Goal: Task Accomplishment & Management: Manage account settings

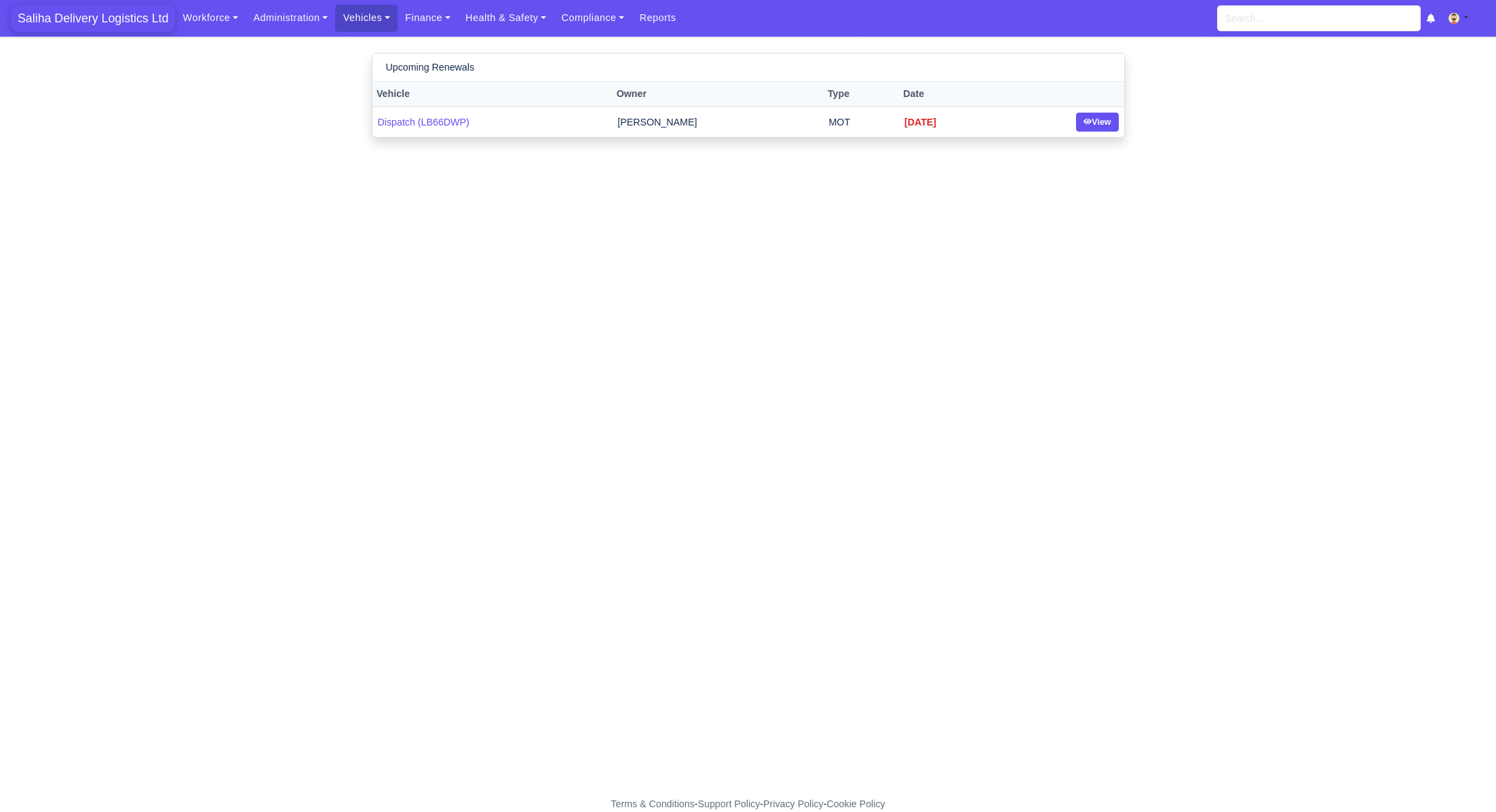
click at [112, 24] on span "Saliha Delivery Logistics Ltd" at bounding box center [92, 18] width 164 height 27
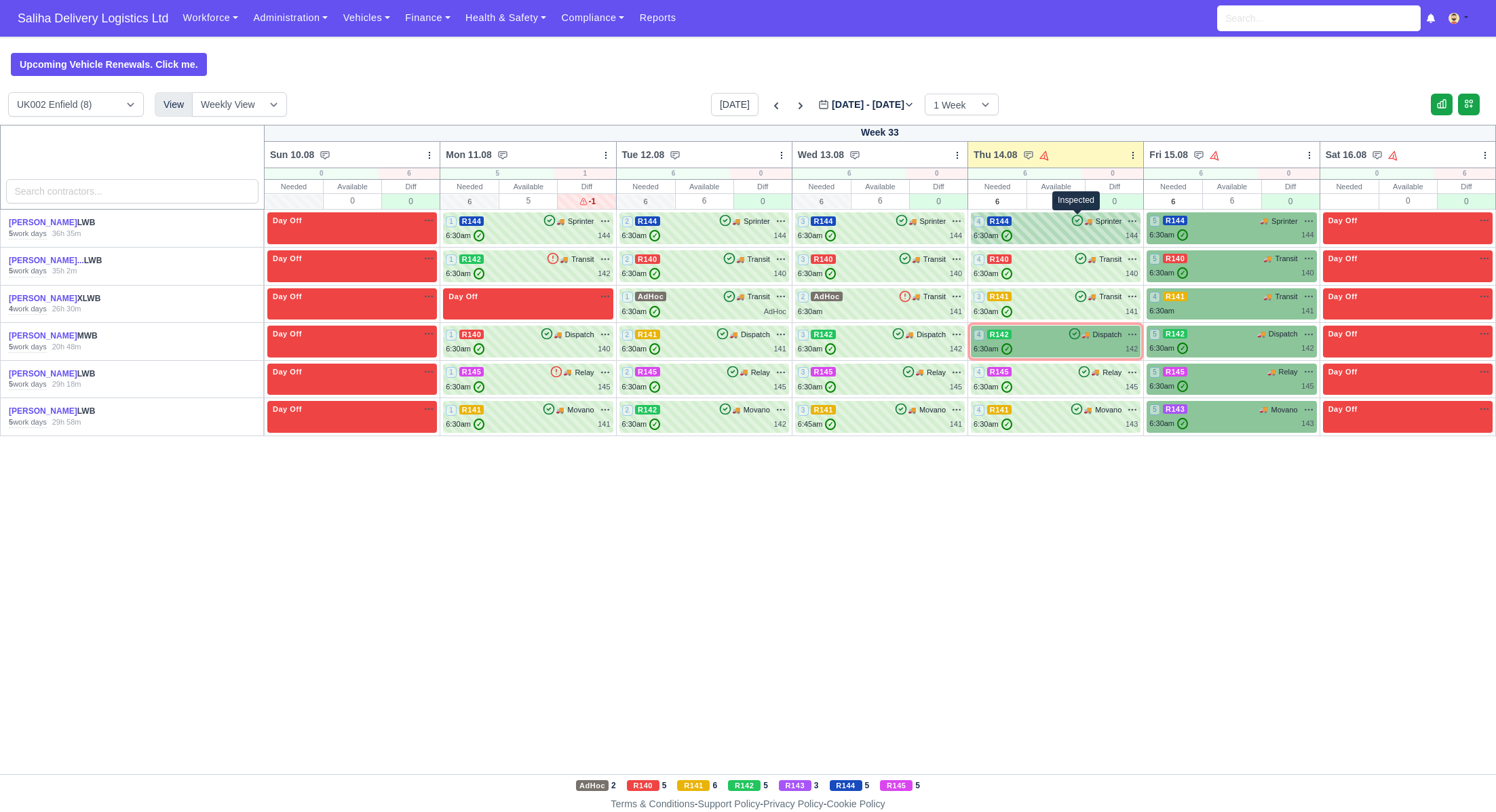
click at [1072, 224] on icon at bounding box center [1077, 220] width 13 height 13
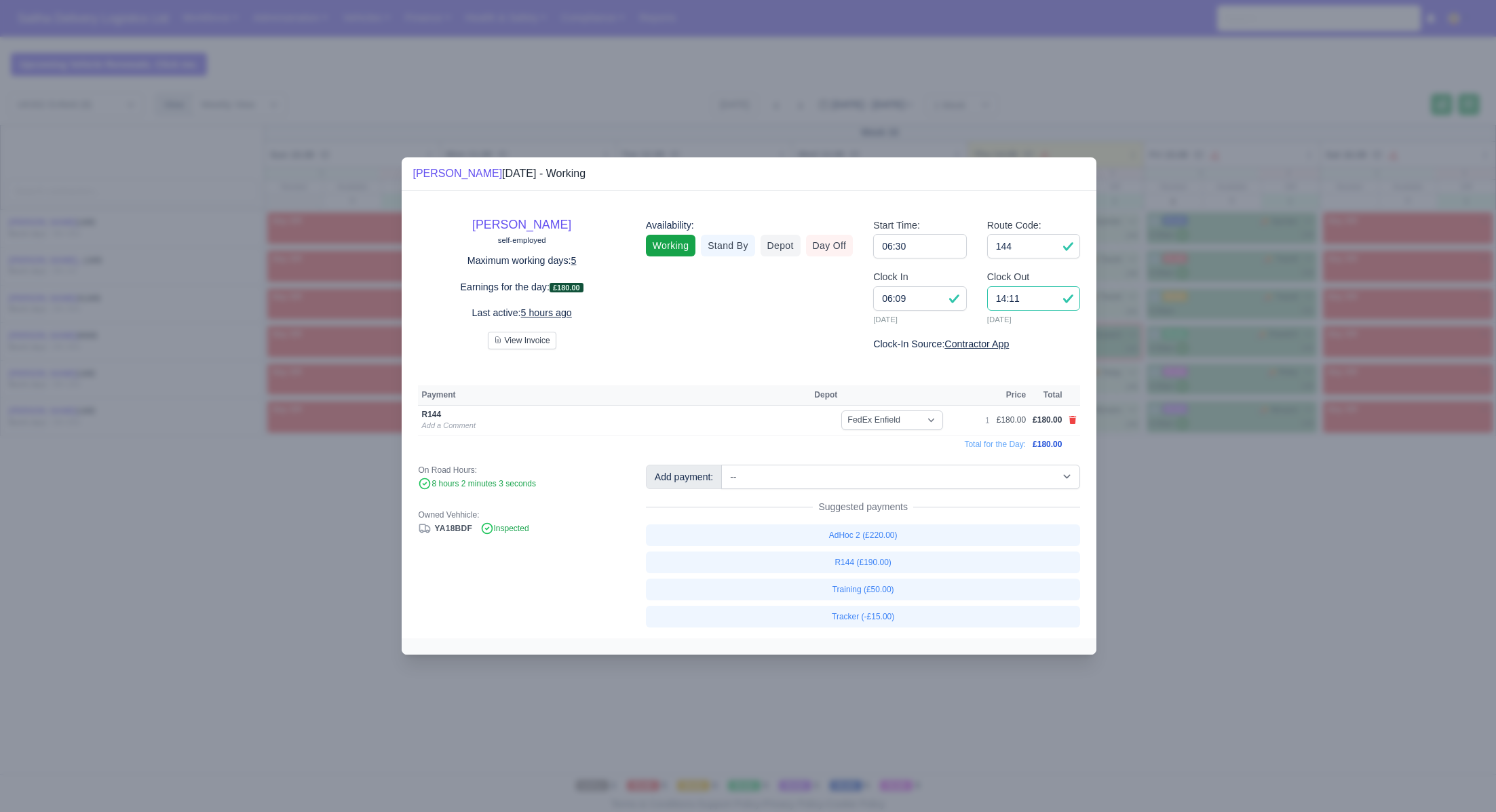
click at [1025, 300] on input "14:11" at bounding box center [1034, 298] width 94 height 25
type input "14:00"
drag, startPoint x: 1177, startPoint y: 498, endPoint x: 1176, endPoint y: 485, distance: 13.0
click at [1177, 499] on div at bounding box center [748, 406] width 1496 height 812
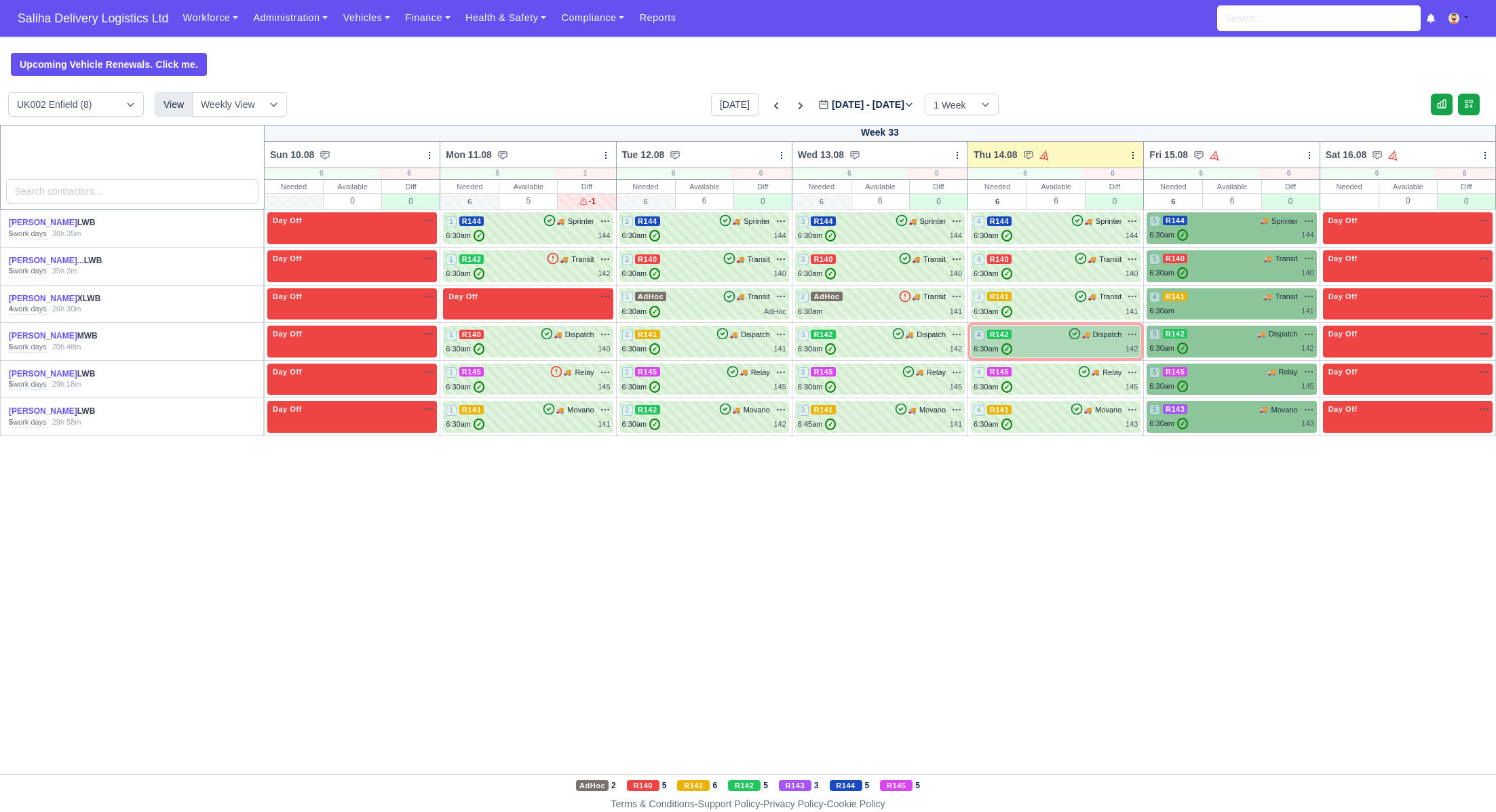
click at [1084, 346] on div "6:30am ✓ 142" at bounding box center [1056, 348] width 164 height 11
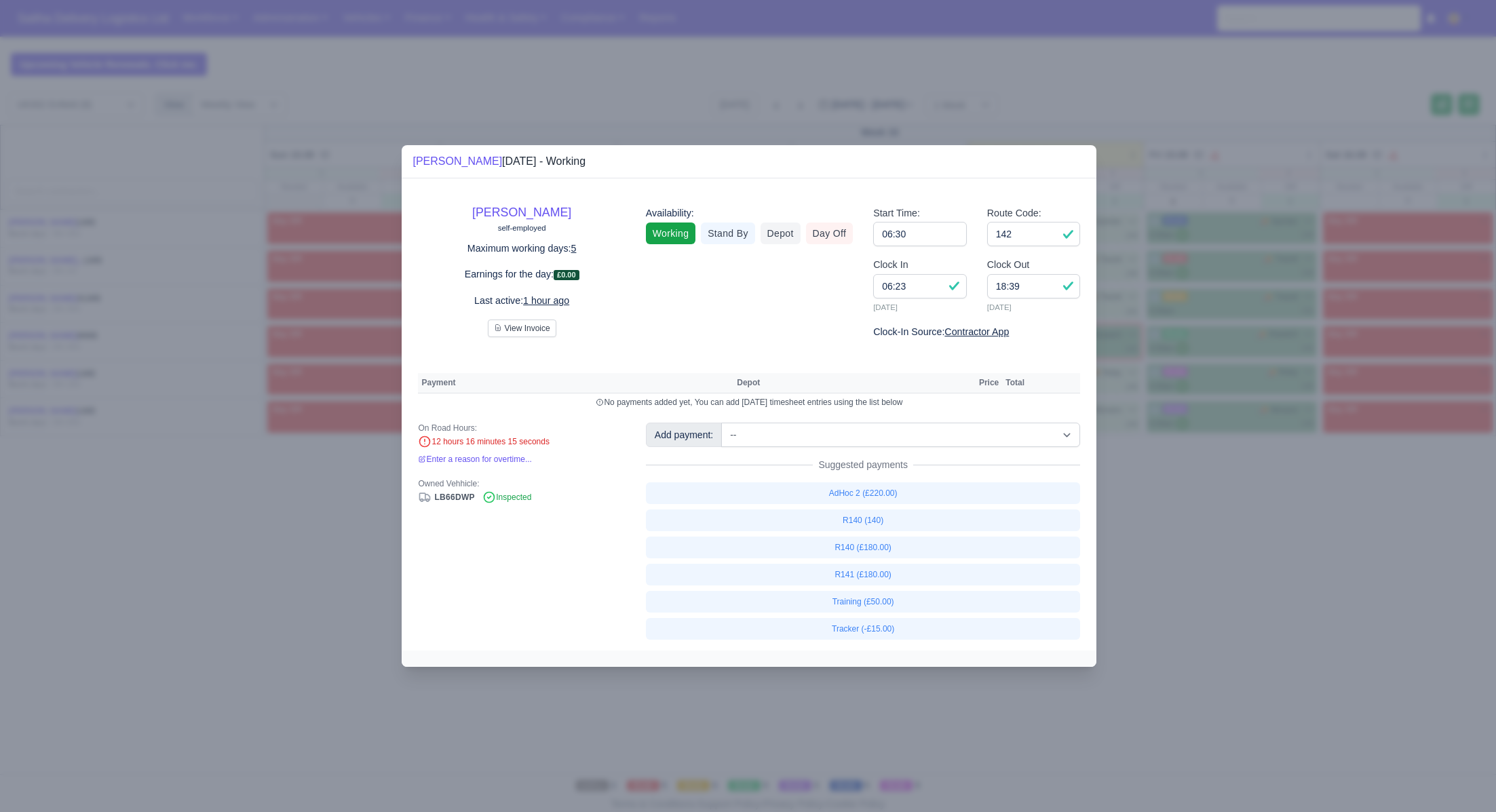
click at [1174, 494] on div at bounding box center [748, 406] width 1496 height 812
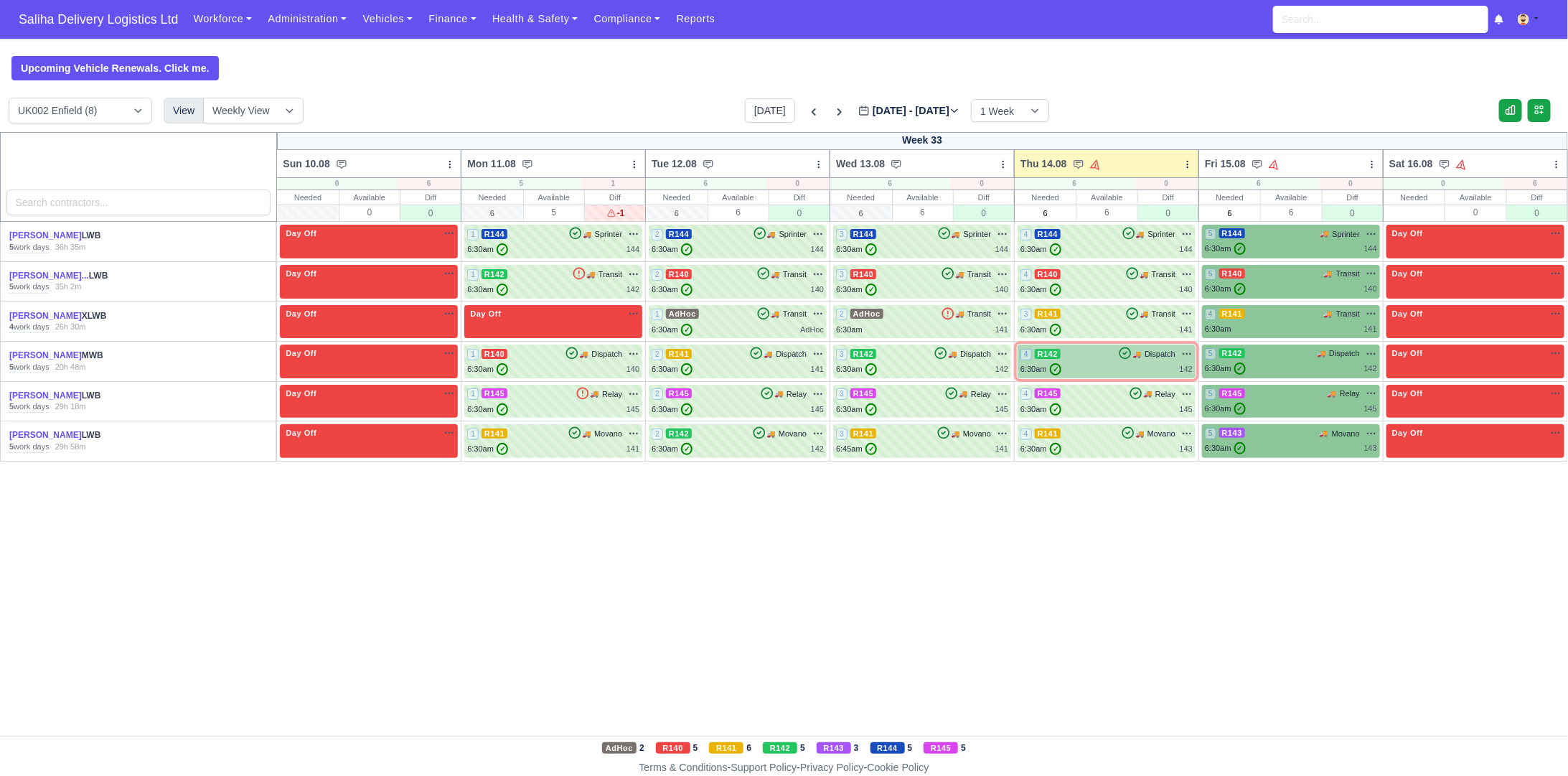
click at [1120, 372] on div "6:30am ✓ 142" at bounding box center [1106, 369] width 172 height 12
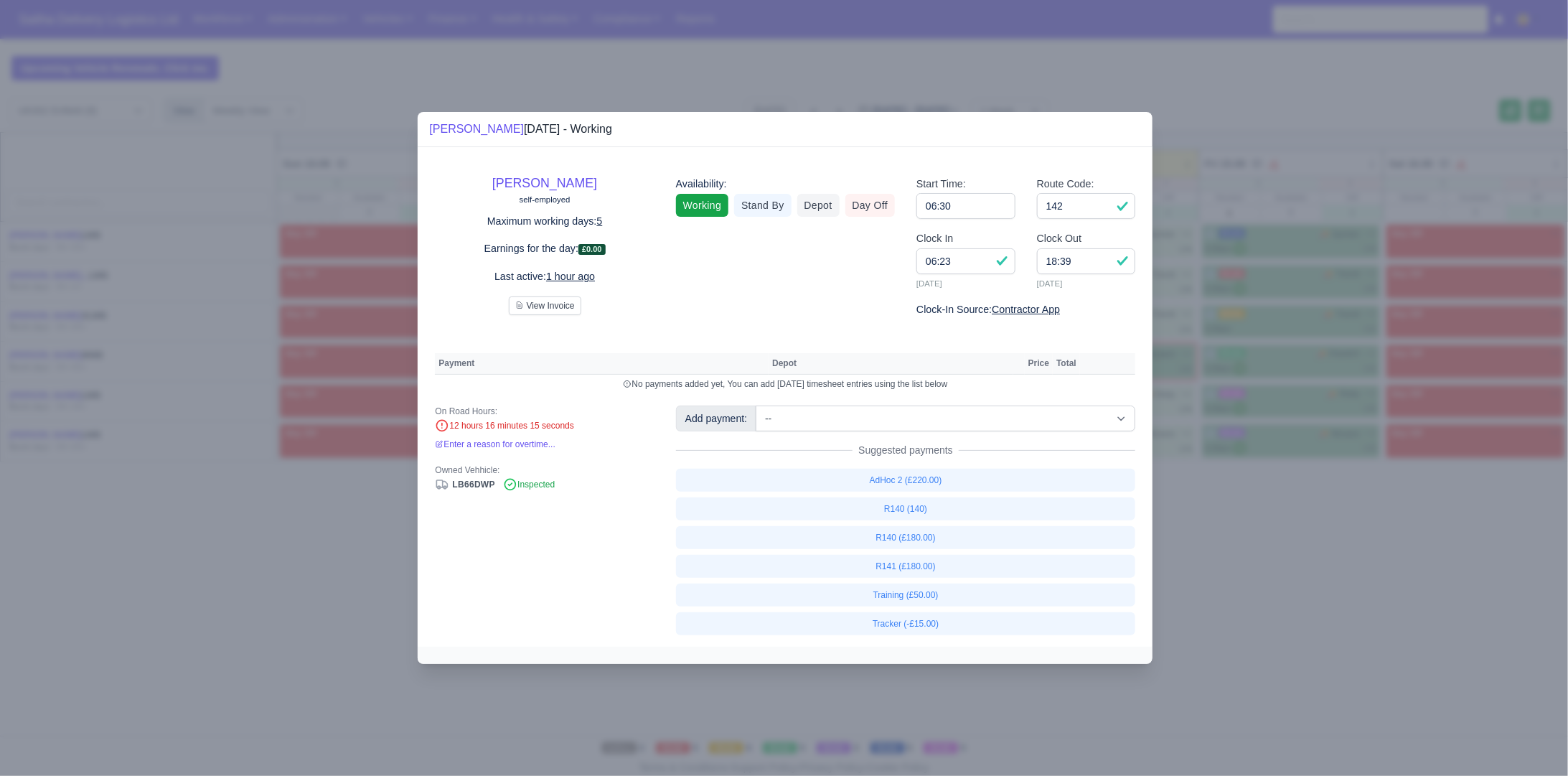
drag, startPoint x: 180, startPoint y: 124, endPoint x: 194, endPoint y: 119, distance: 14.9
click at [180, 124] on div at bounding box center [784, 388] width 1568 height 776
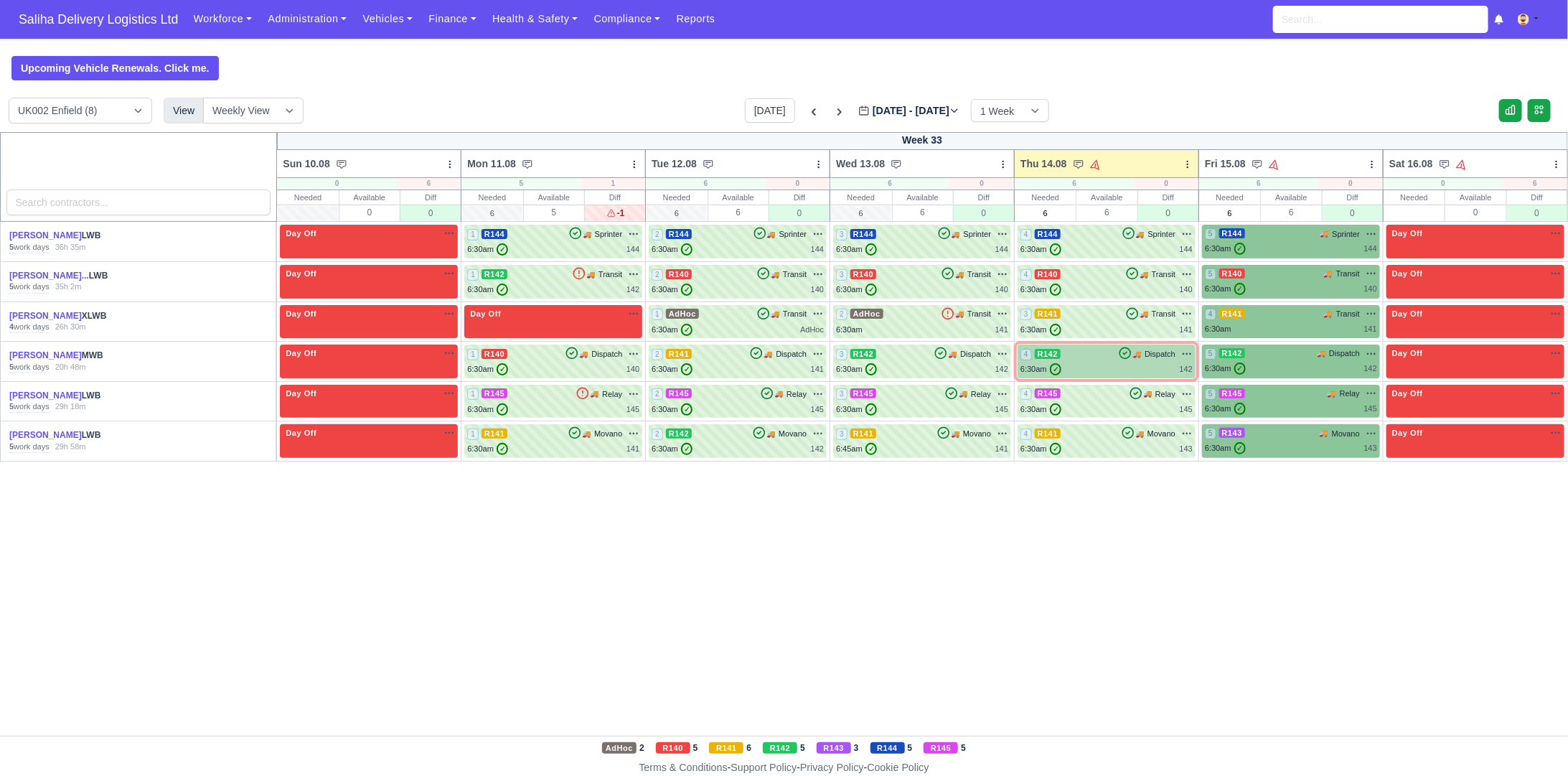
click at [1095, 371] on div "6:30am ✓ 142" at bounding box center [1106, 369] width 172 height 12
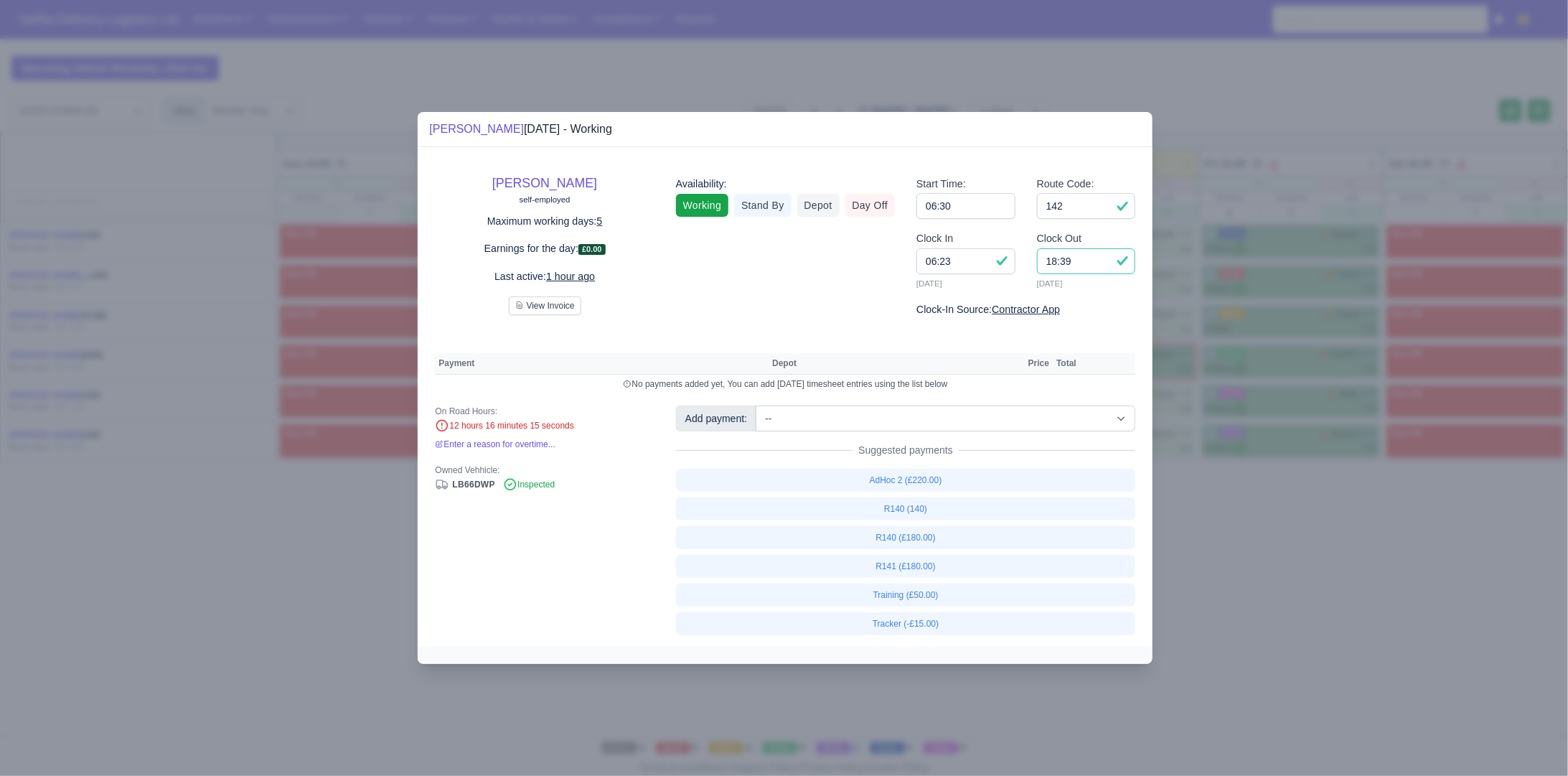
drag, startPoint x: 1085, startPoint y: 261, endPoint x: 1009, endPoint y: 258, distance: 76.1
click at [1009, 258] on div "Clock In 06:23 14/08/2025 Clock Out 18:39 14/08/2025" at bounding box center [1025, 266] width 240 height 71
type input "14:30"
click at [1096, 214] on input "142" at bounding box center [1086, 206] width 99 height 26
drag, startPoint x: 944, startPoint y: 394, endPoint x: 940, endPoint y: 413, distance: 19.4
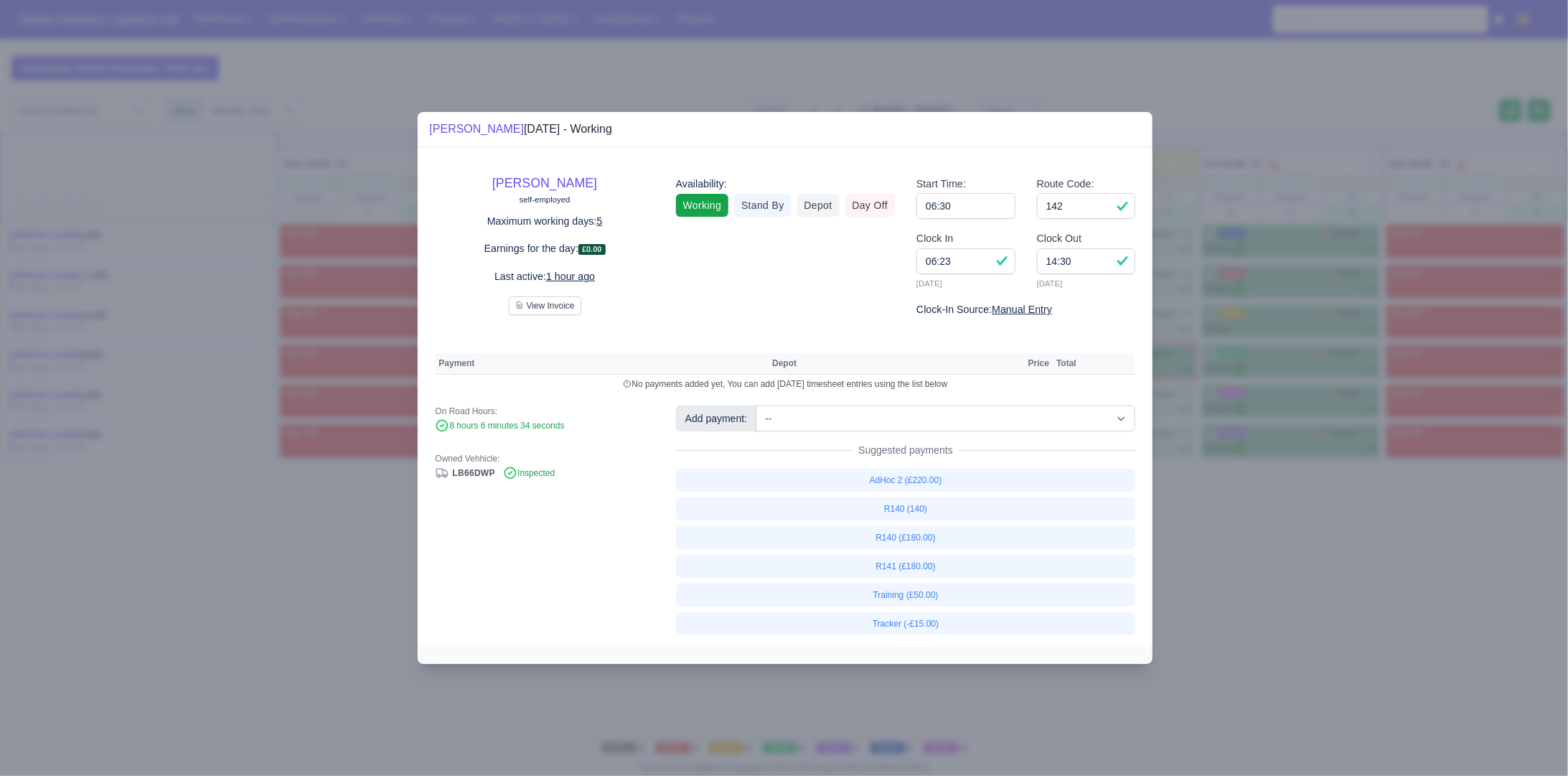
click at [942, 397] on div "Lloyd Bafour self-employed Maximum working days: 5 Earnings for the day: £0.00 …" at bounding box center [784, 397] width 734 height 500
click at [940, 413] on select "-- Ad-Hoc 1 (AD-HO) Ad-Hoc 2 (AD-HO) Ad-Hoc 3 (AD-HO) Ad-Hoc 4 (AD-HO) Ad-Hoc 5…" at bounding box center [945, 419] width 380 height 26
click at [757, 406] on select "-- Ad-Hoc 1 (AD-HO) Ad-Hoc 2 (AD-HO) Ad-Hoc 3 (AD-HO) Ad-Hoc 4 (AD-HO) Ad-Hoc 5…" at bounding box center [945, 419] width 380 height 26
select select "1"
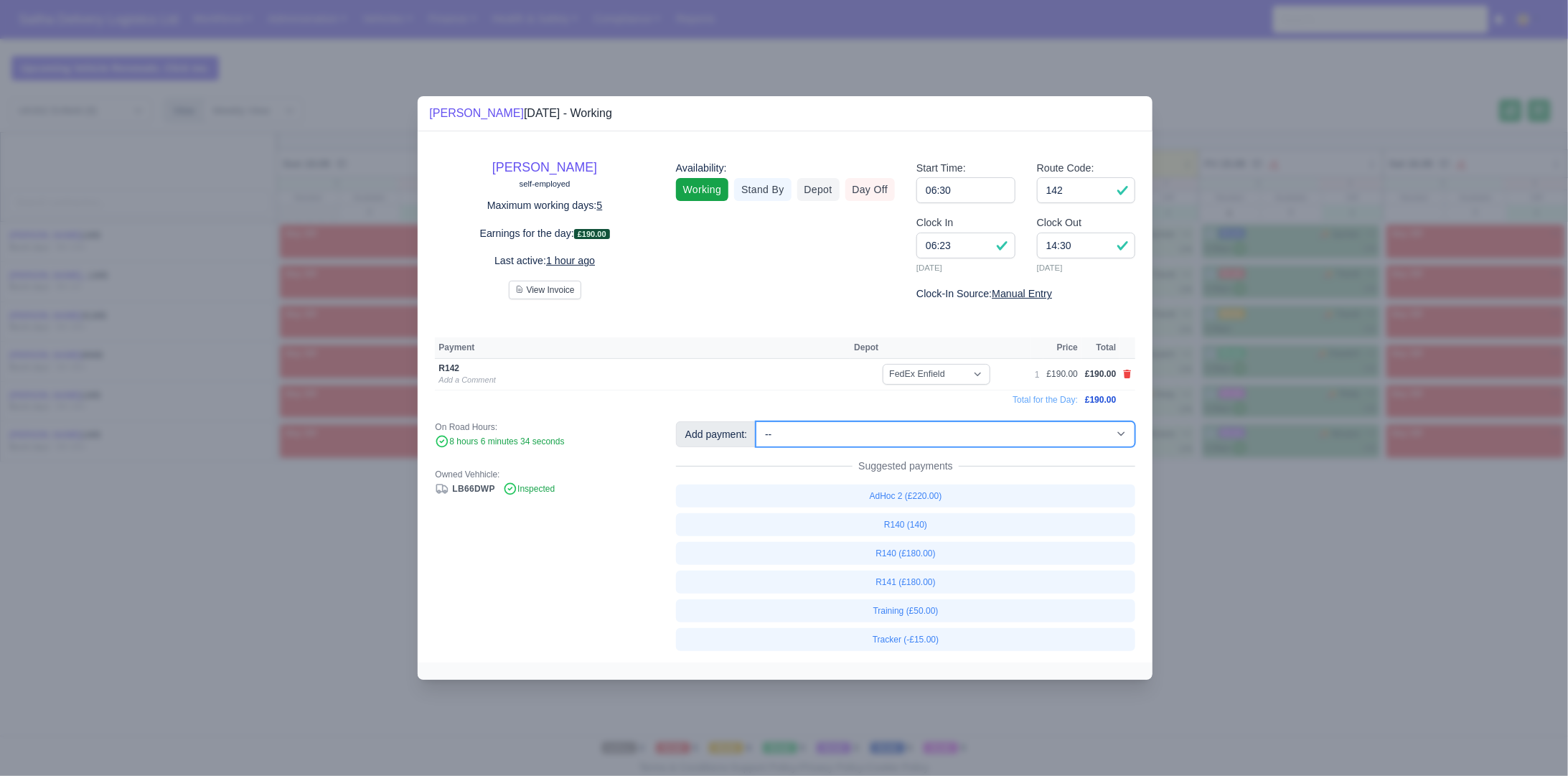
click at [979, 428] on select "-- Ad-Hoc 1 (AD-HO) Ad-Hoc 2 (AD-HO) Ad-Hoc 3 (AD-HO) Ad-Hoc 4 (AD-HO) Ad-Hoc 5…" at bounding box center [945, 434] width 380 height 26
click at [757, 422] on select "-- Ad-Hoc 1 (AD-HO) Ad-Hoc 2 (AD-HO) Ad-Hoc 3 (AD-HO) Ad-Hoc 4 (AD-HO) Ad-Hoc 5…" at bounding box center [945, 434] width 380 height 26
select select "1"
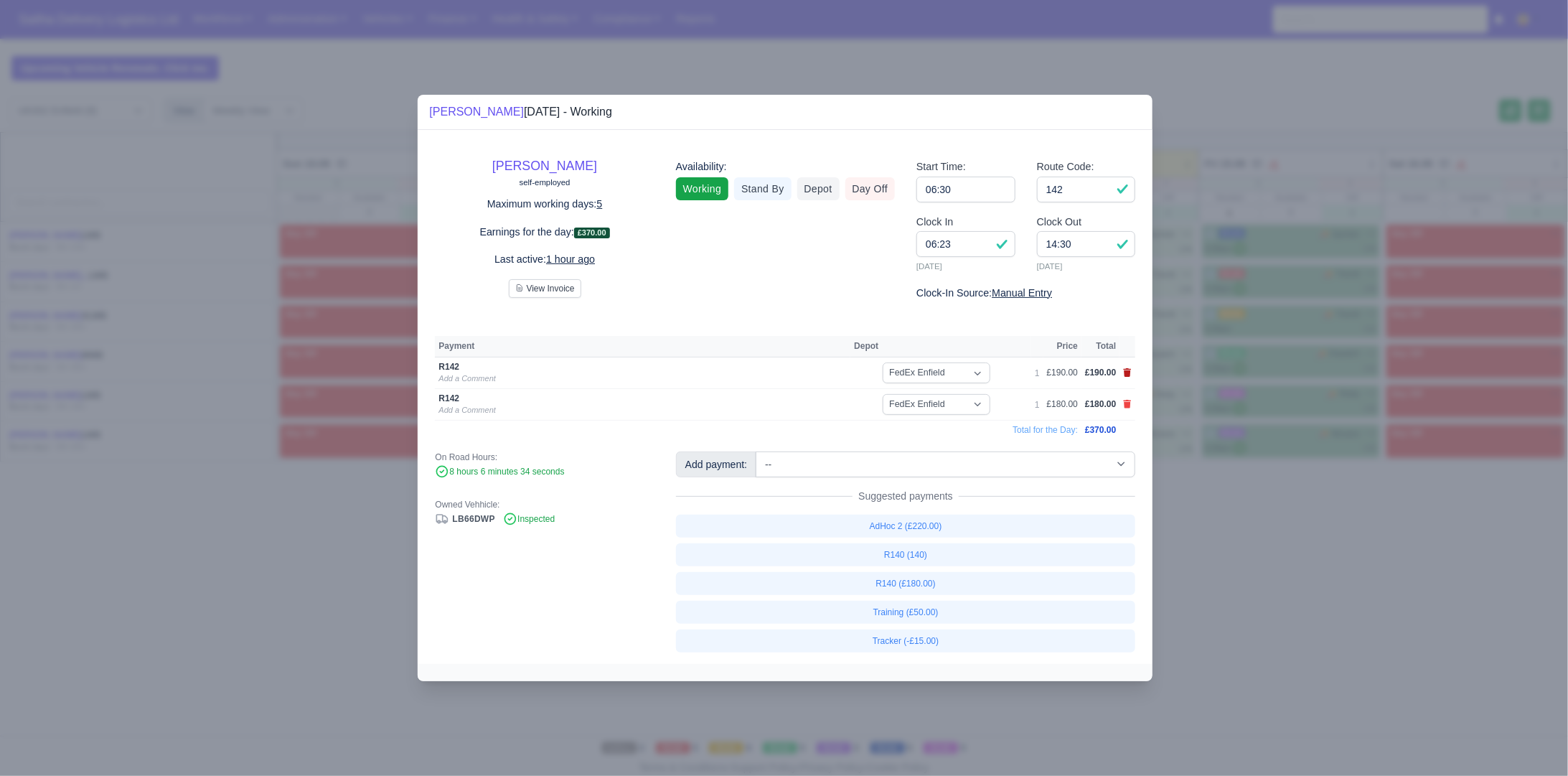
click at [1127, 375] on icon at bounding box center [1127, 373] width 8 height 9
select select
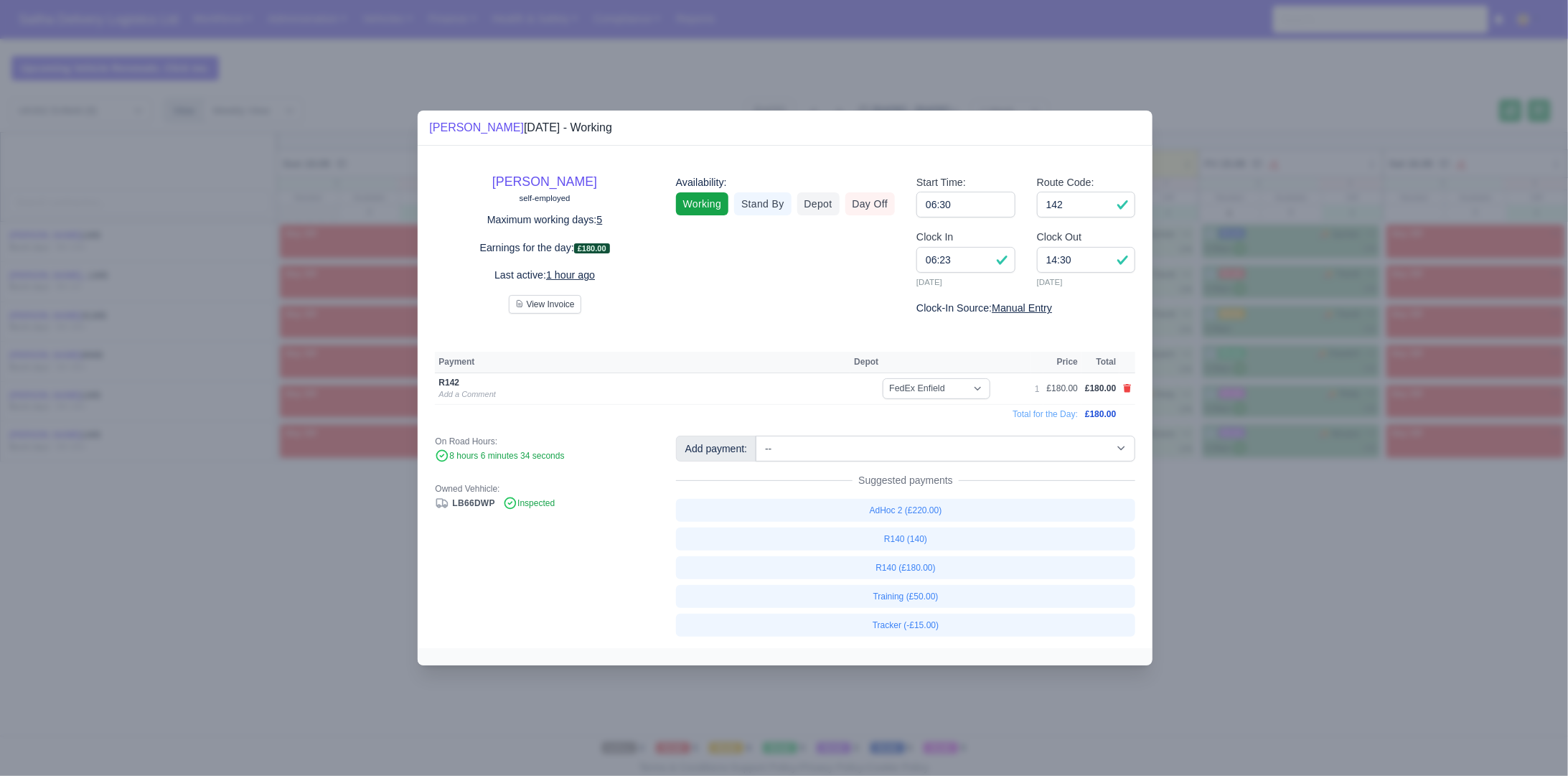
drag, startPoint x: 1284, startPoint y: 584, endPoint x: 1211, endPoint y: 537, distance: 86.8
click at [1281, 584] on div at bounding box center [784, 388] width 1568 height 776
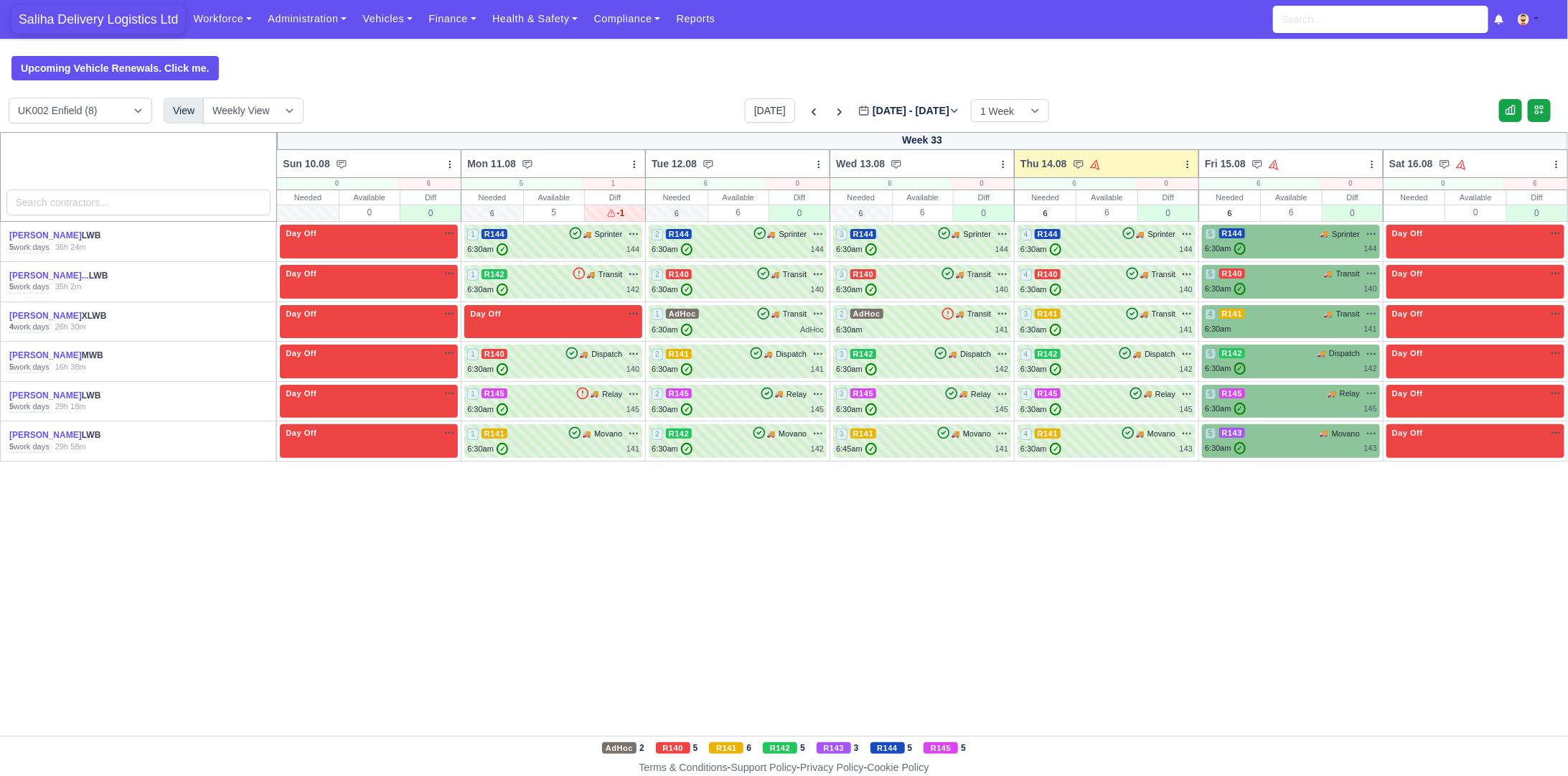
click at [110, 19] on span "Saliha Delivery Logistics Ltd" at bounding box center [97, 19] width 174 height 29
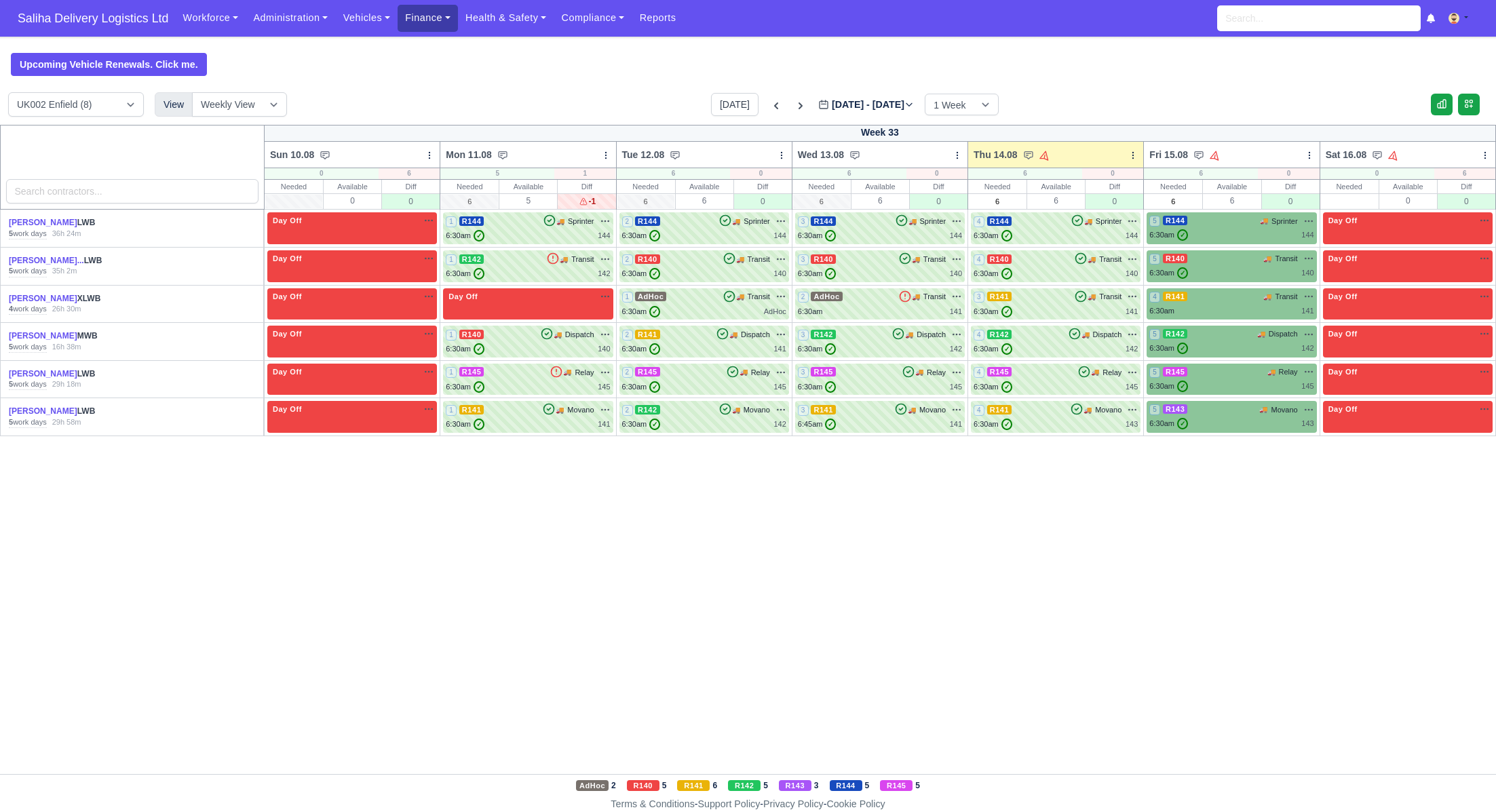
click at [428, 15] on link "Finance" at bounding box center [428, 17] width 61 height 26
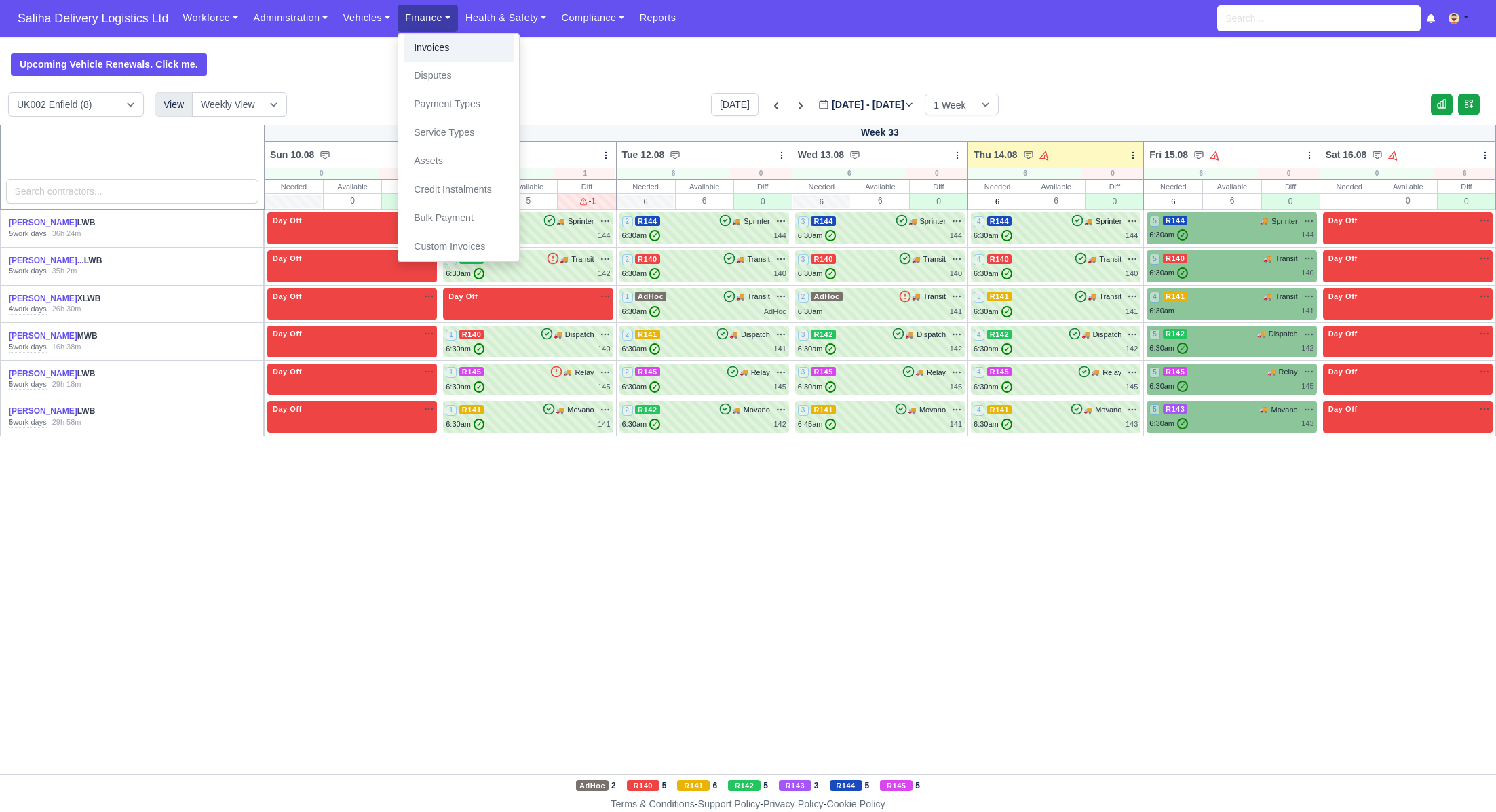
click at [440, 54] on link "Invoices" at bounding box center [458, 48] width 110 height 28
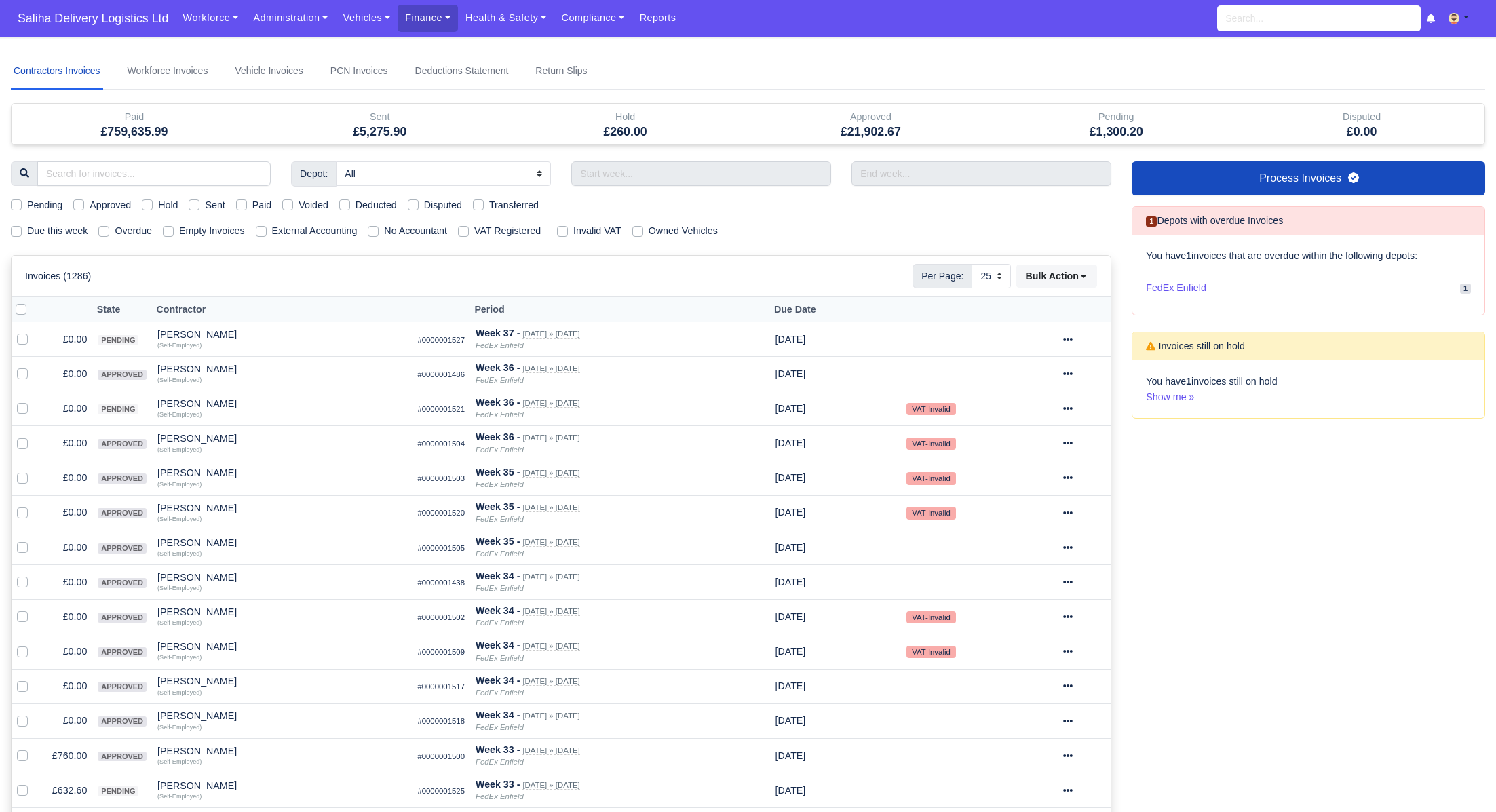
select select "25"
click at [205, 205] on label "Sent" at bounding box center [215, 205] width 19 height 16
click at [198, 205] on input "Sent" at bounding box center [194, 203] width 10 height 10
checkbox input "true"
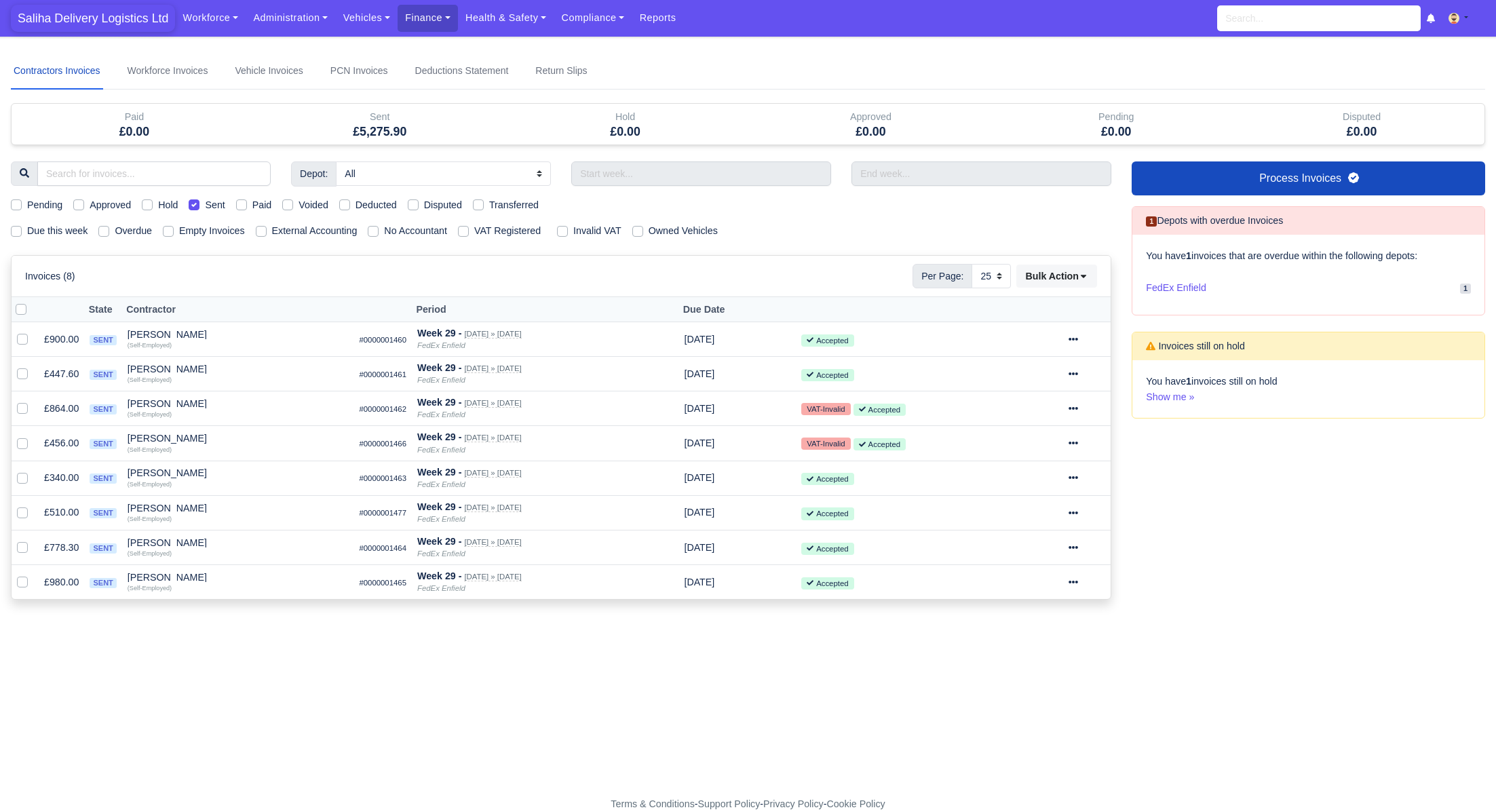
click at [82, 24] on span "Saliha Delivery Logistics Ltd" at bounding box center [92, 18] width 164 height 27
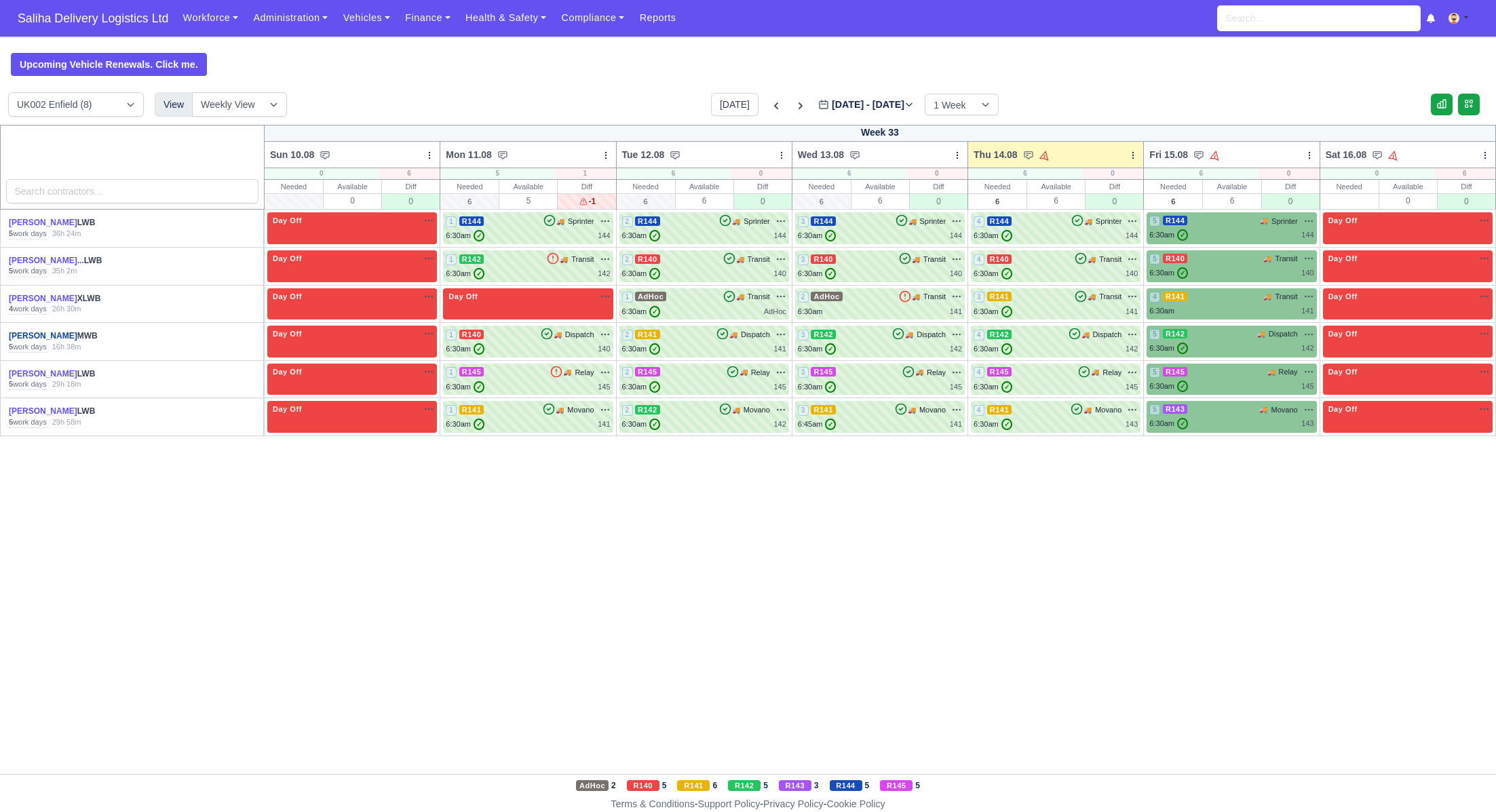
click at [54, 336] on link "[PERSON_NAME]" at bounding box center [43, 336] width 68 height 10
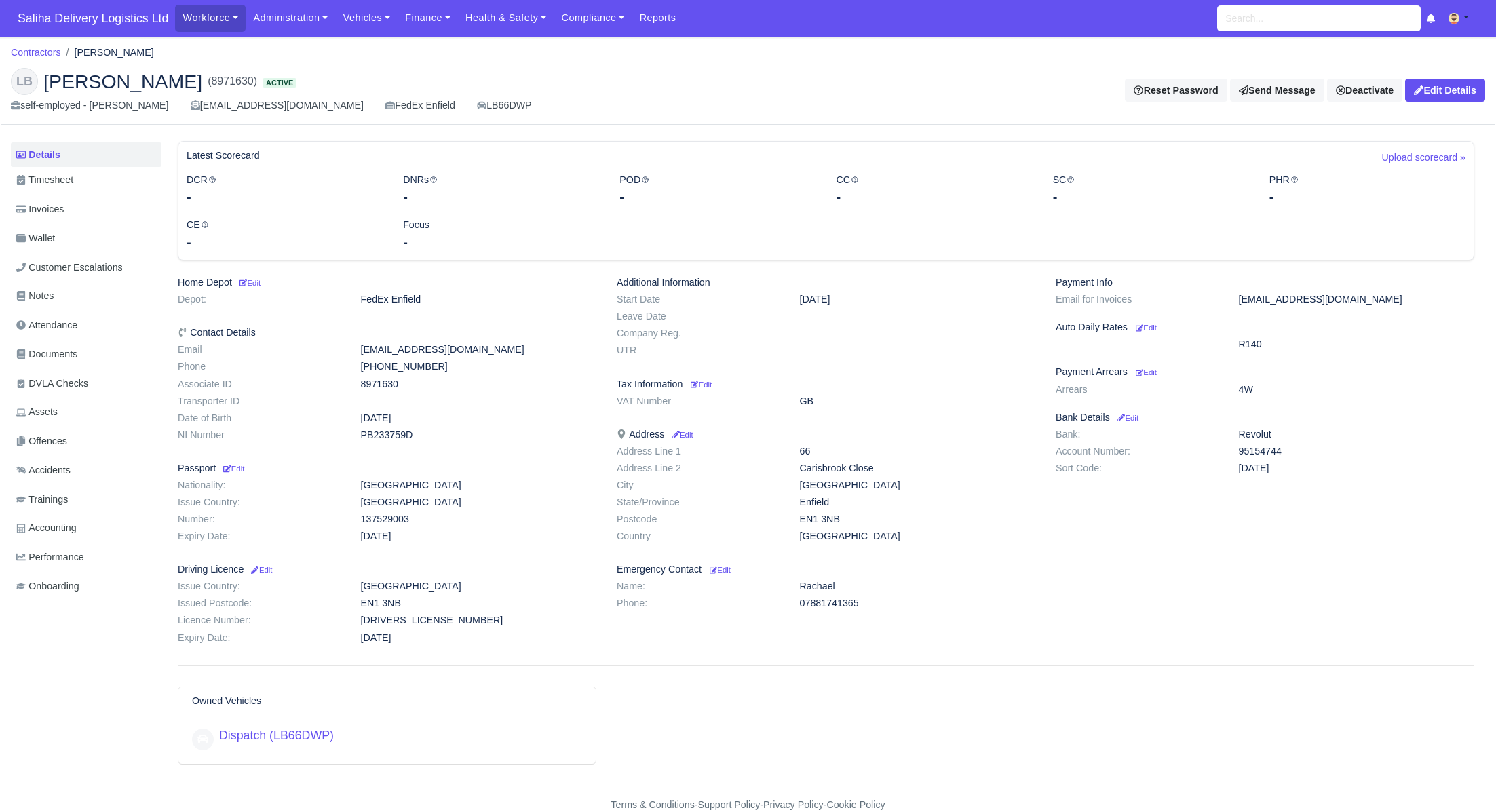
drag, startPoint x: 1291, startPoint y: 470, endPoint x: 1239, endPoint y: 467, distance: 52.1
click at [1239, 467] on dd "04-29-09" at bounding box center [1356, 468] width 255 height 11
copy dd "04-29-09"
drag, startPoint x: 148, startPoint y: 86, endPoint x: 46, endPoint y: 83, distance: 102.0
click at [46, 84] on h2 "LB Lloyd Bafour (8971630) Active" at bounding box center [374, 82] width 727 height 27
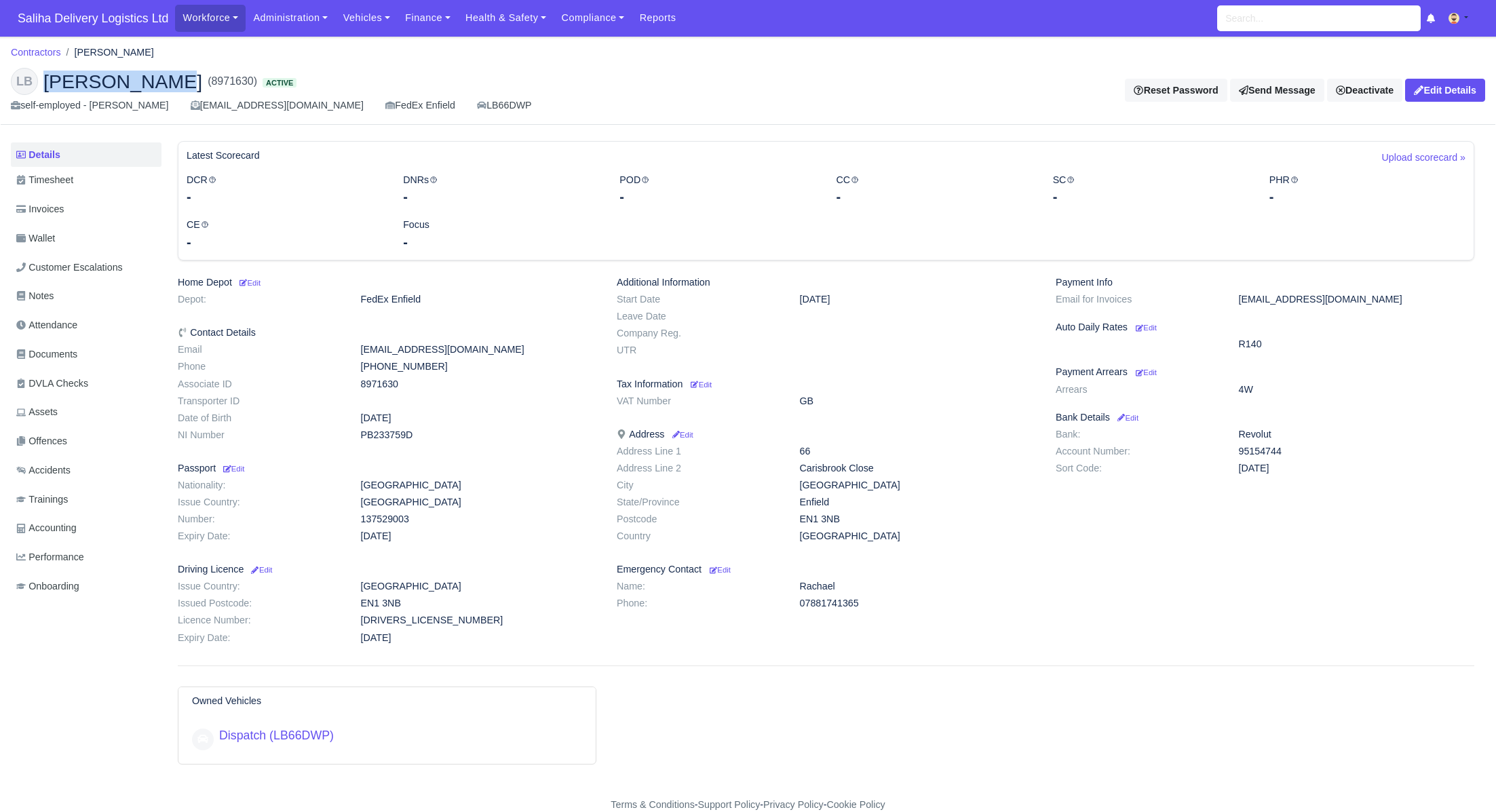
copy span "[PERSON_NAME]"
drag, startPoint x: 1239, startPoint y: 451, endPoint x: 1282, endPoint y: 449, distance: 43.0
click at [1284, 450] on dd "95154744" at bounding box center [1356, 451] width 255 height 11
copy dd "95154744"
drag, startPoint x: 1241, startPoint y: 465, endPoint x: 1286, endPoint y: 470, distance: 45.3
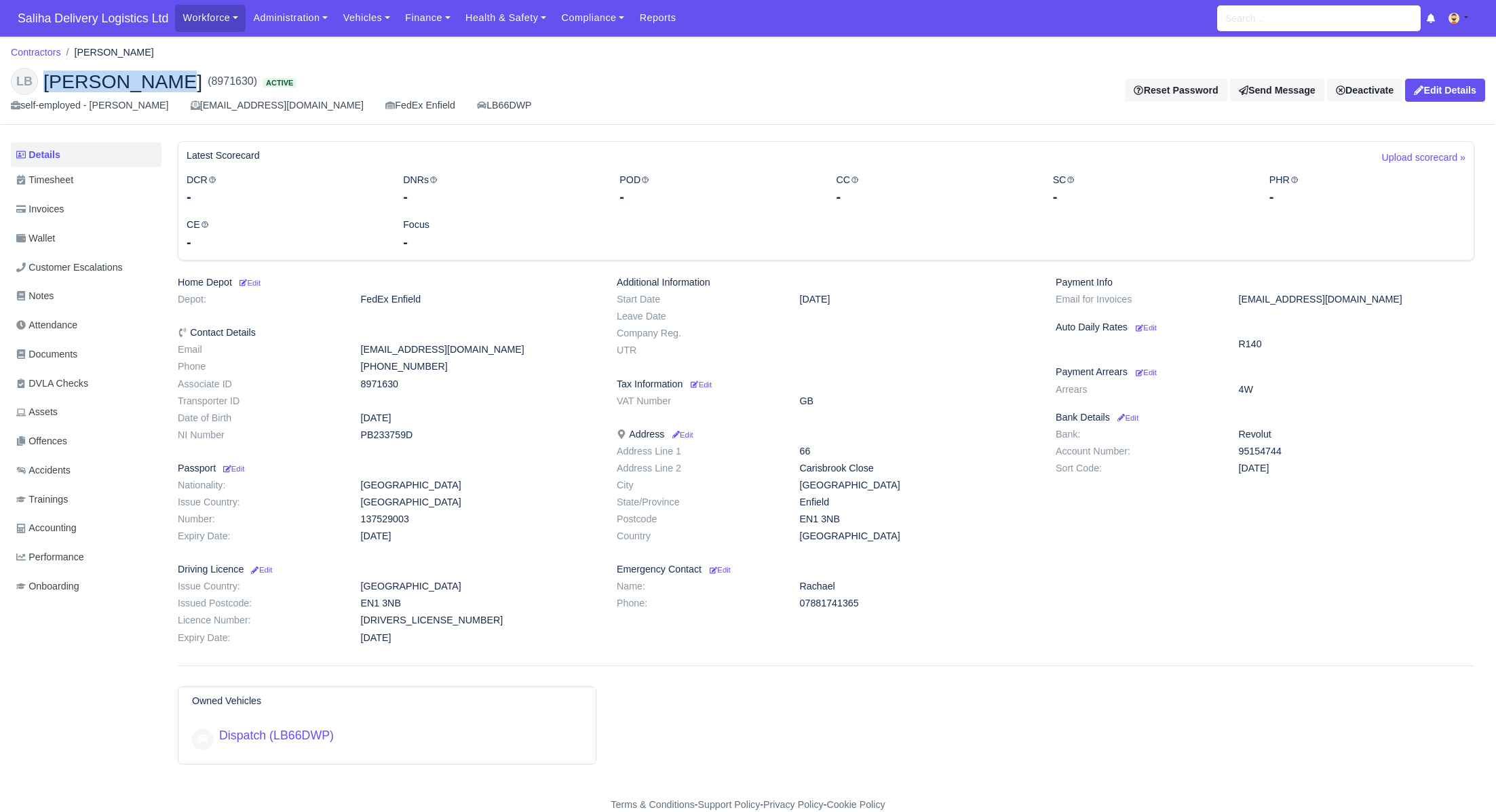
click at [1286, 470] on dd "[DATE]" at bounding box center [1356, 468] width 255 height 11
copy dd "[DATE]"
click at [431, 10] on link "Finance" at bounding box center [428, 17] width 61 height 26
click at [448, 43] on link "Invoices" at bounding box center [458, 48] width 110 height 28
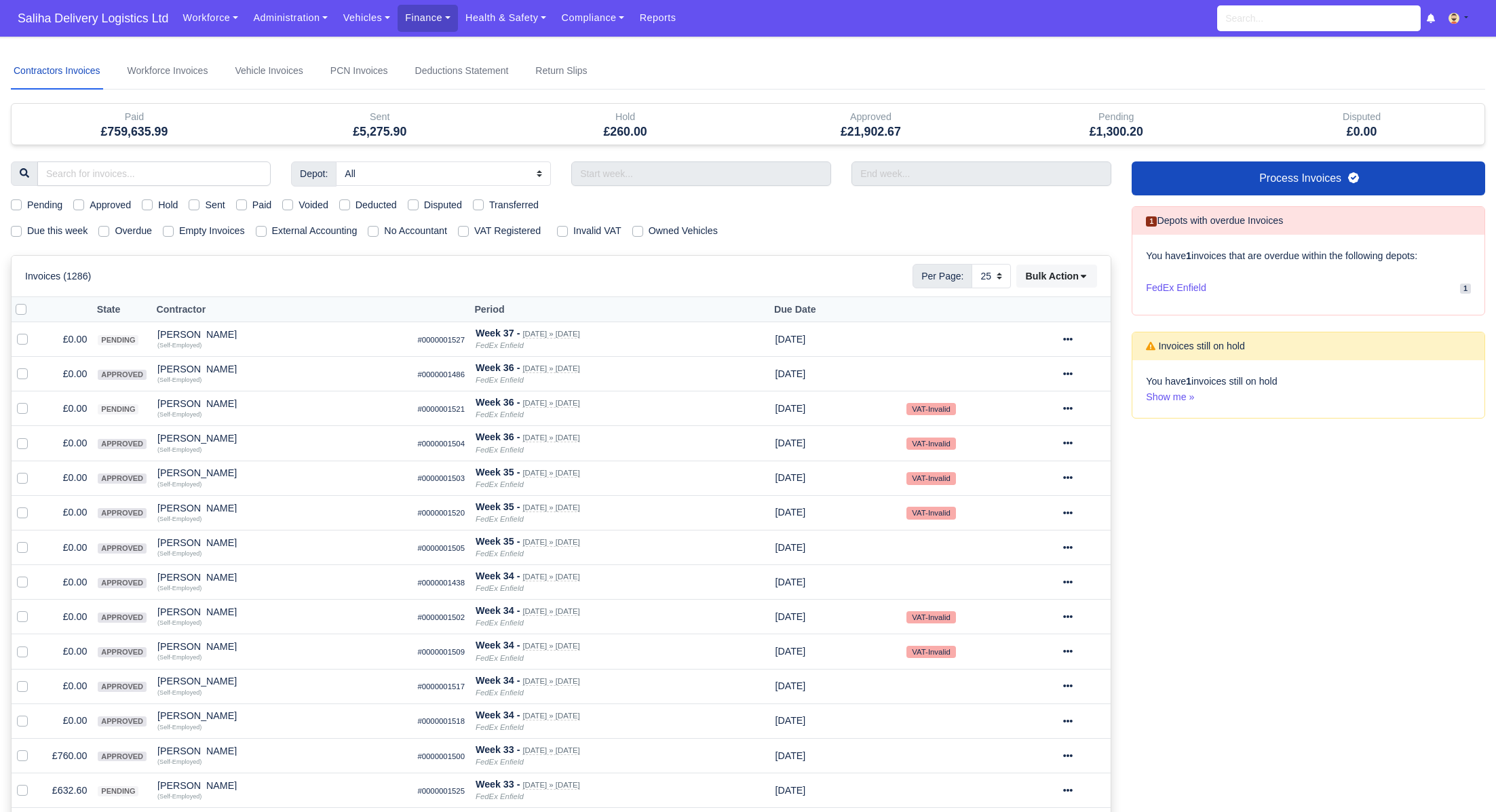
select select "25"
click at [205, 206] on label "Sent" at bounding box center [215, 205] width 19 height 16
click at [199, 206] on input "Sent" at bounding box center [194, 203] width 10 height 10
checkbox input "true"
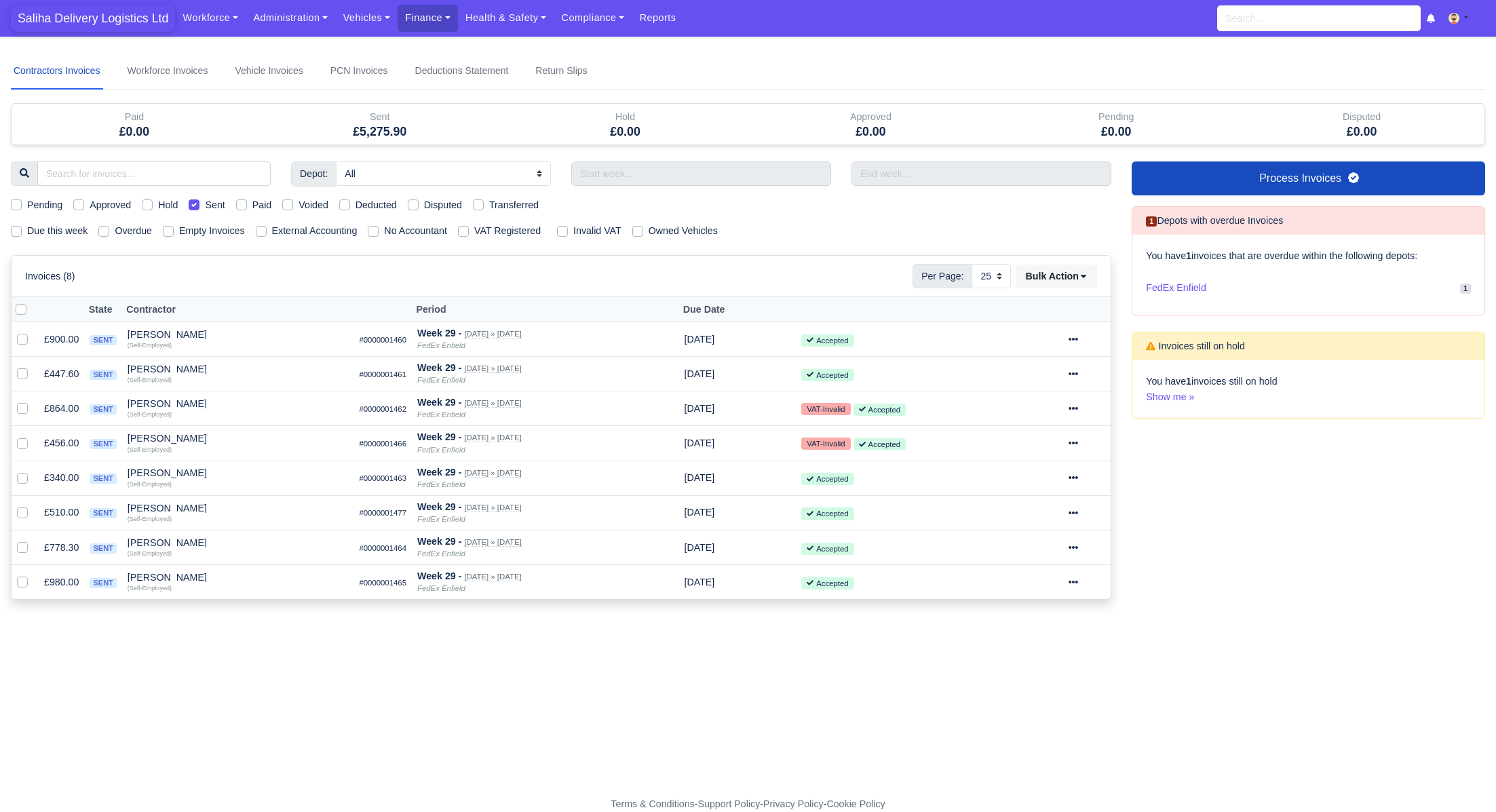
click at [114, 11] on span "Saliha Delivery Logistics Ltd" at bounding box center [92, 18] width 164 height 27
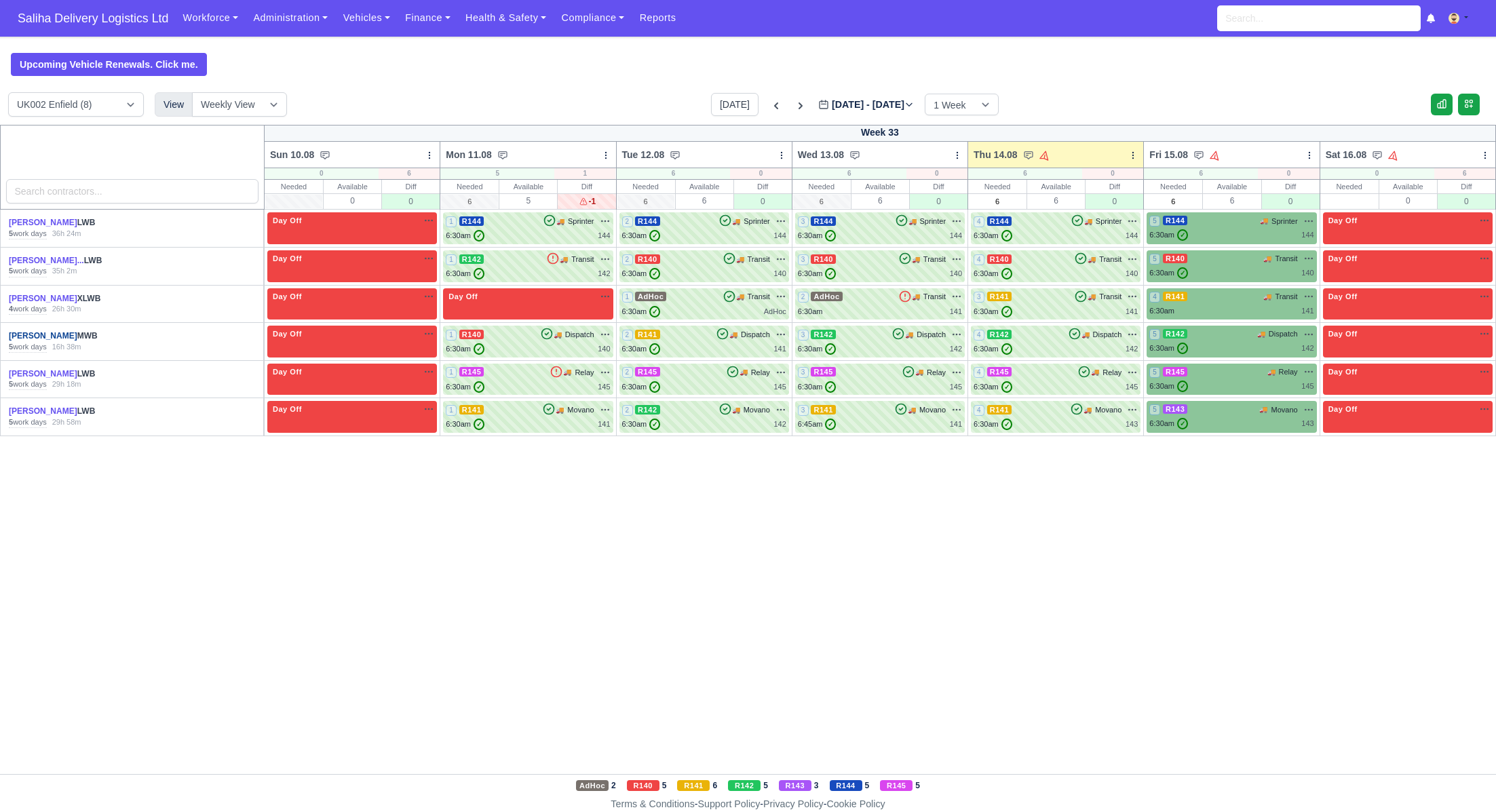
click at [43, 336] on link "[PERSON_NAME]" at bounding box center [43, 336] width 68 height 10
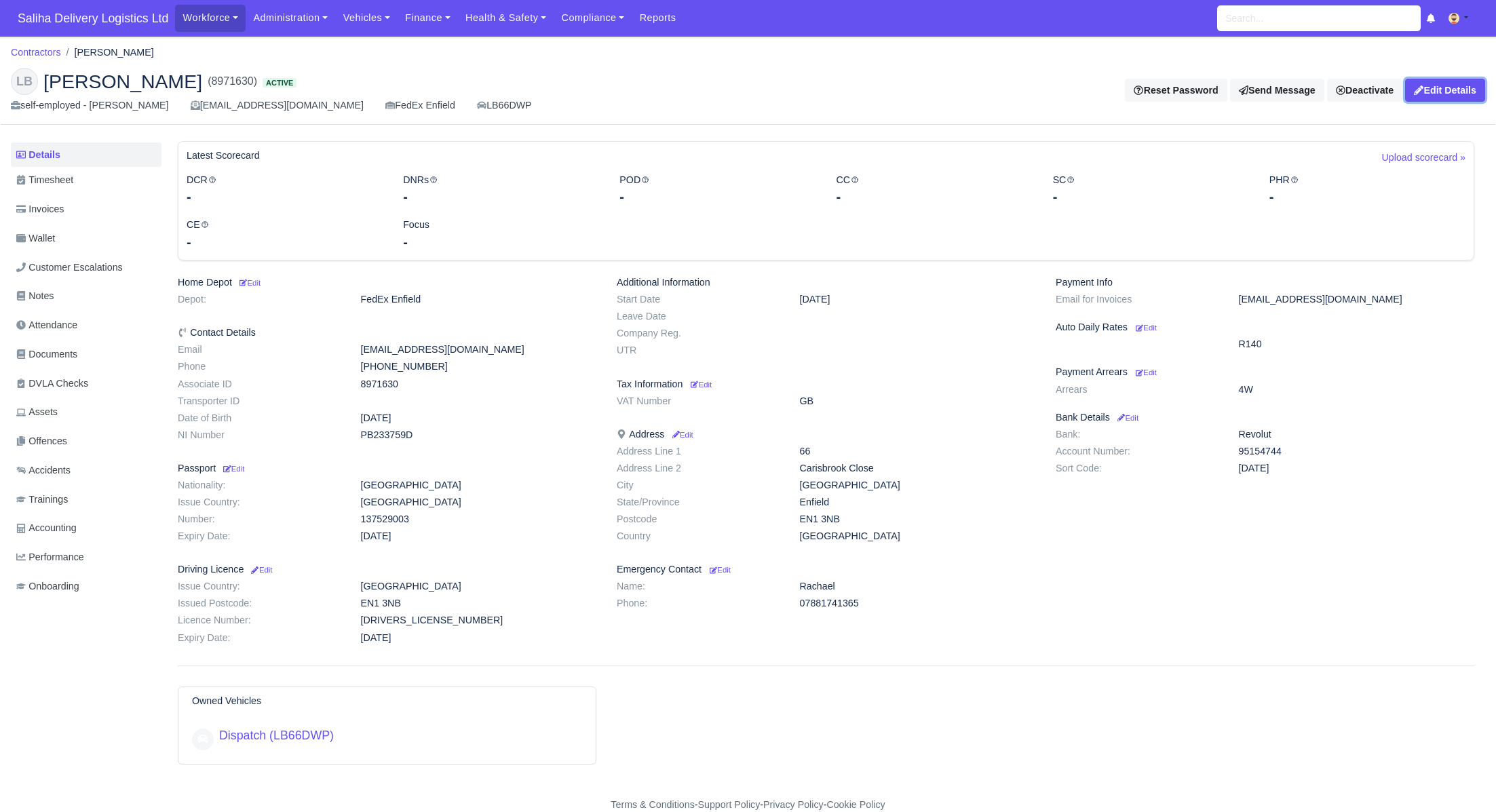
click at [1471, 87] on link "Edit Details" at bounding box center [1445, 90] width 80 height 23
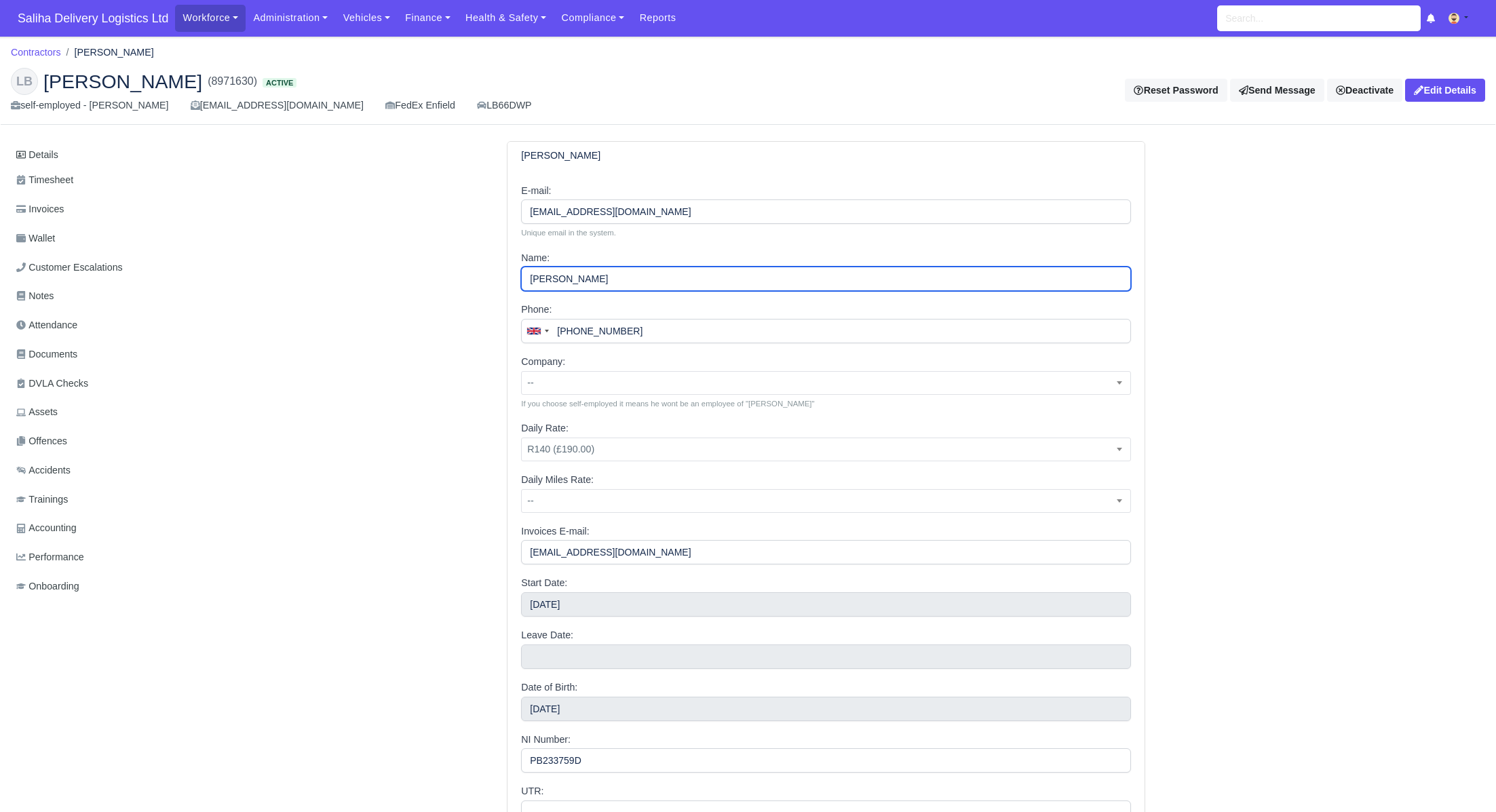
click at [566, 278] on input "[PERSON_NAME]" at bounding box center [826, 279] width 610 height 25
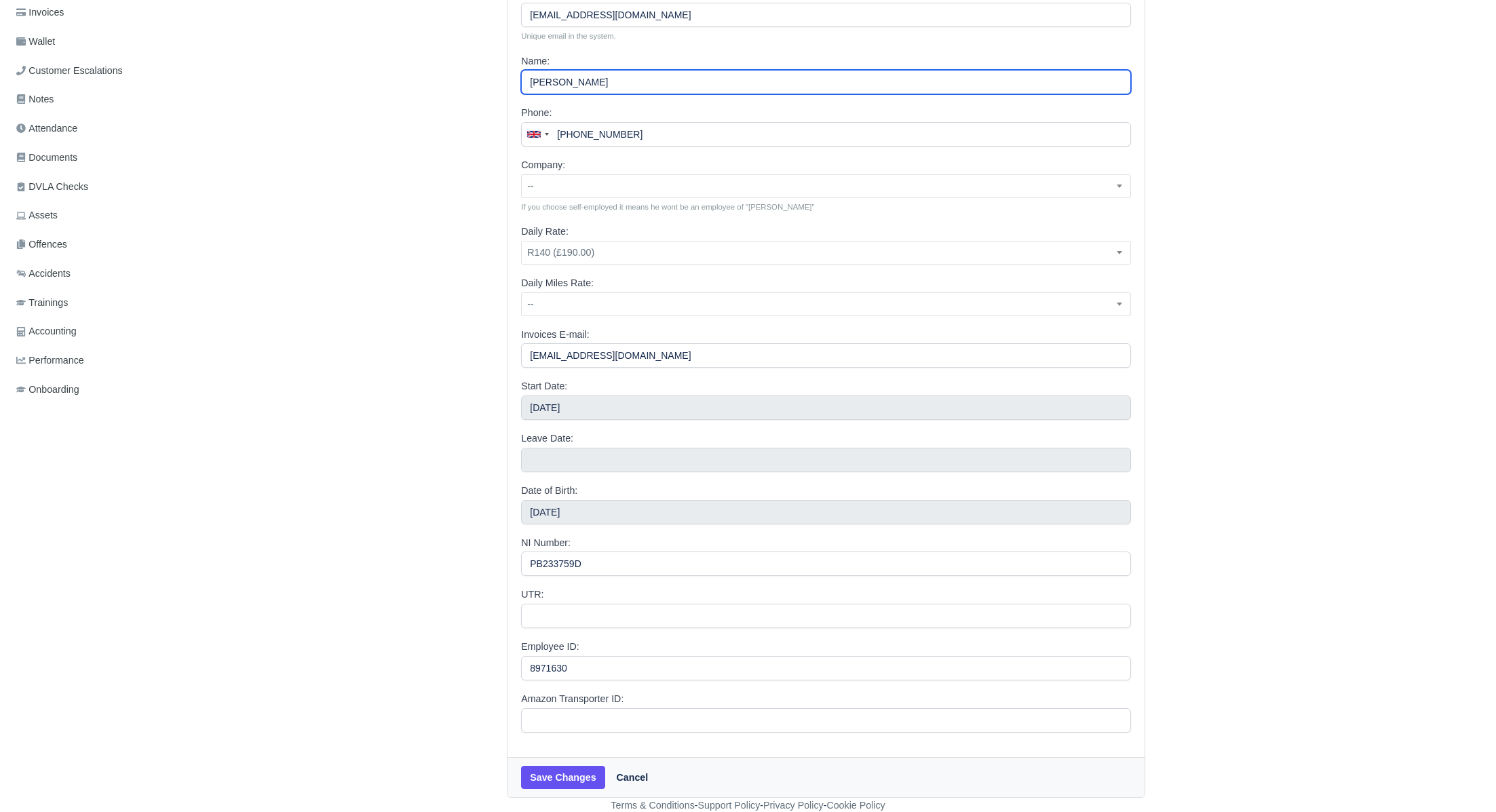
type input "[PERSON_NAME]"
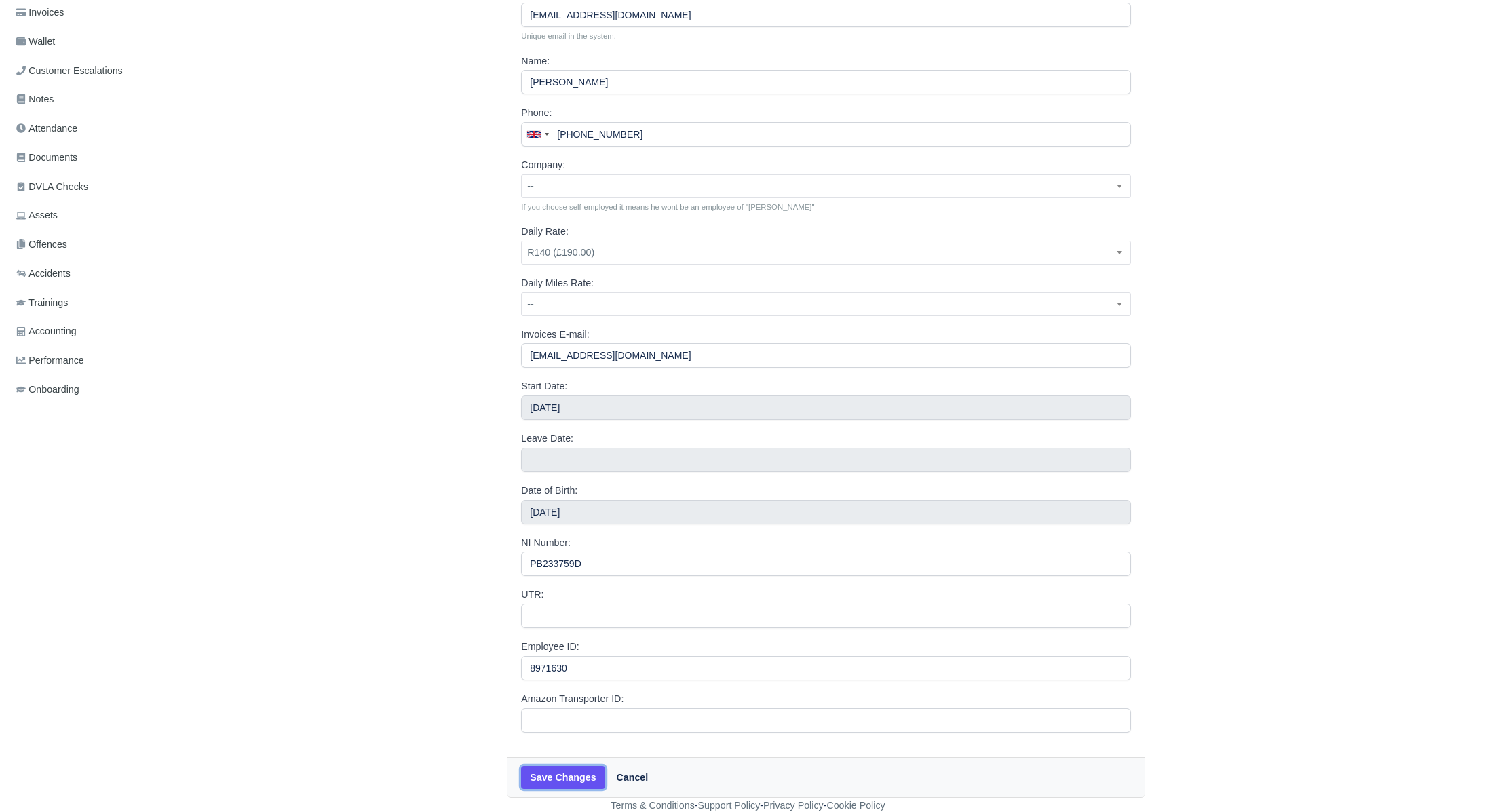
click at [551, 784] on button "Save Changes" at bounding box center [563, 778] width 83 height 23
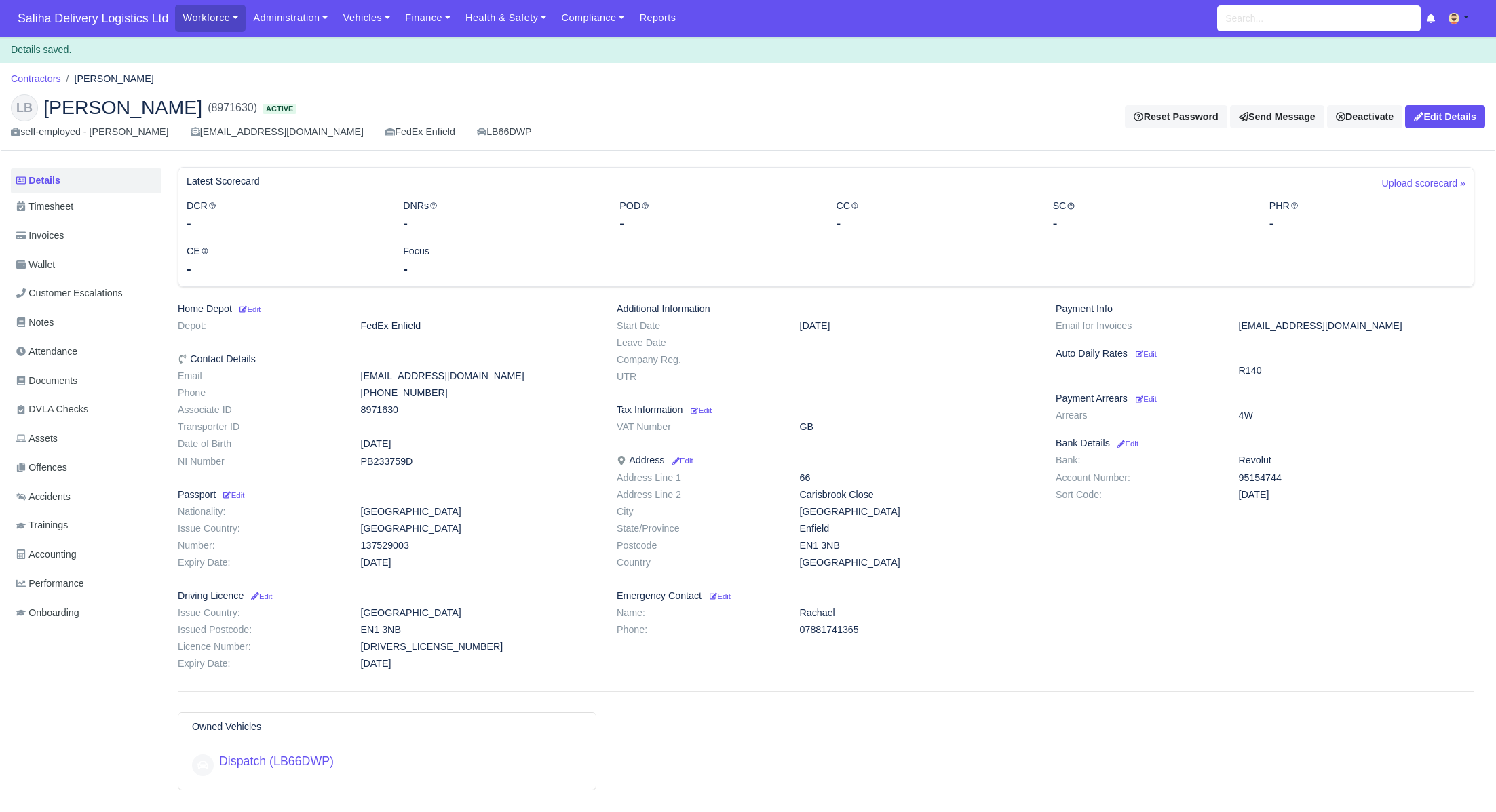
click at [1242, 476] on dd "95154744" at bounding box center [1356, 477] width 255 height 11
drag, startPoint x: 1256, startPoint y: 475, endPoint x: 1295, endPoint y: 476, distance: 39.0
click at [1295, 476] on dd "95154744" at bounding box center [1356, 477] width 255 height 11
copy dd "95154744"
drag, startPoint x: 1242, startPoint y: 493, endPoint x: 1273, endPoint y: 494, distance: 31.0
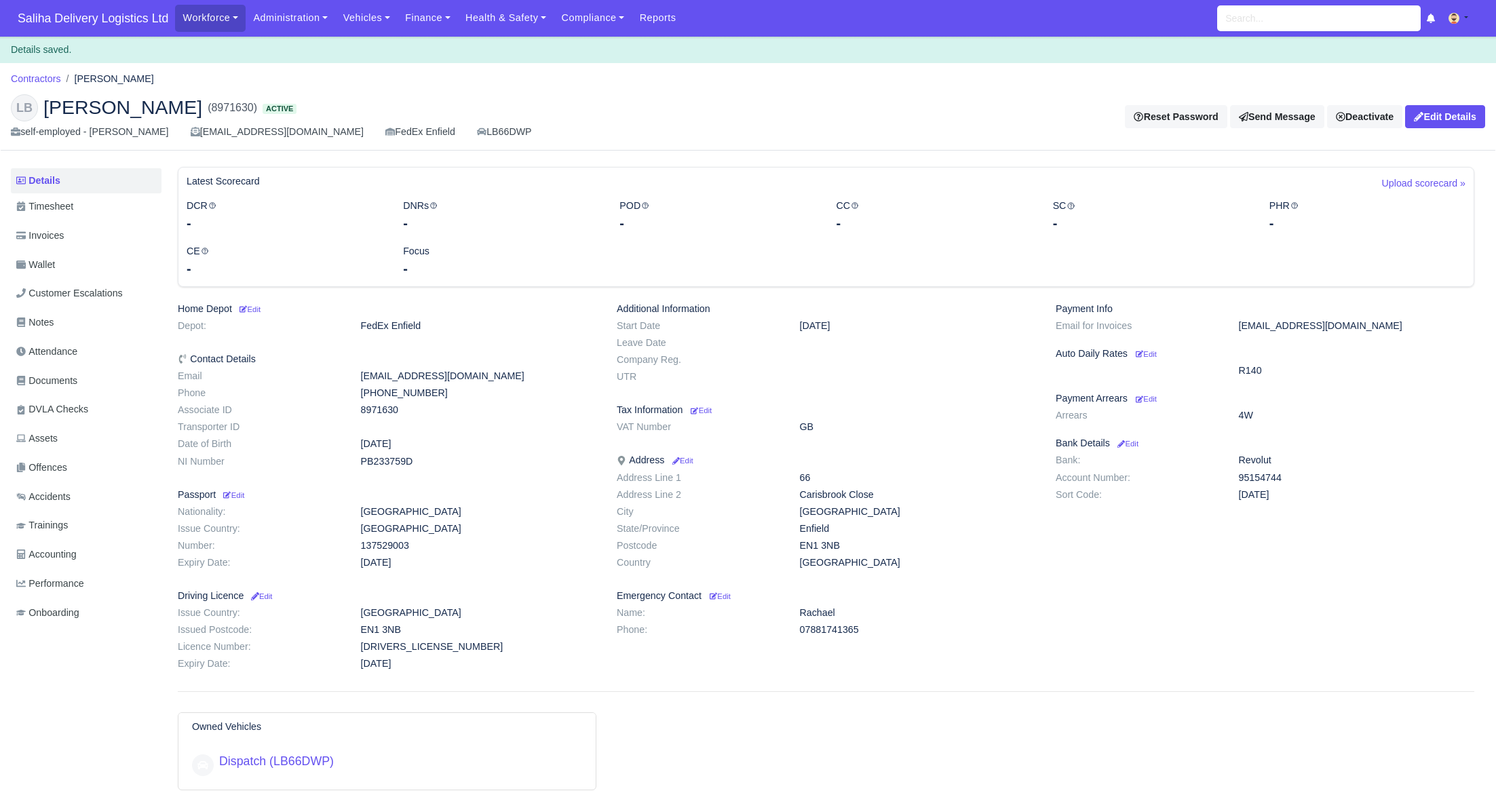
click at [1274, 495] on dd "04-29-09" at bounding box center [1356, 494] width 255 height 11
drag, startPoint x: 1240, startPoint y: 493, endPoint x: 1285, endPoint y: 497, distance: 45.2
click at [1285, 497] on dd "04-29-09" at bounding box center [1356, 494] width 255 height 11
copy dd "04-29-09"
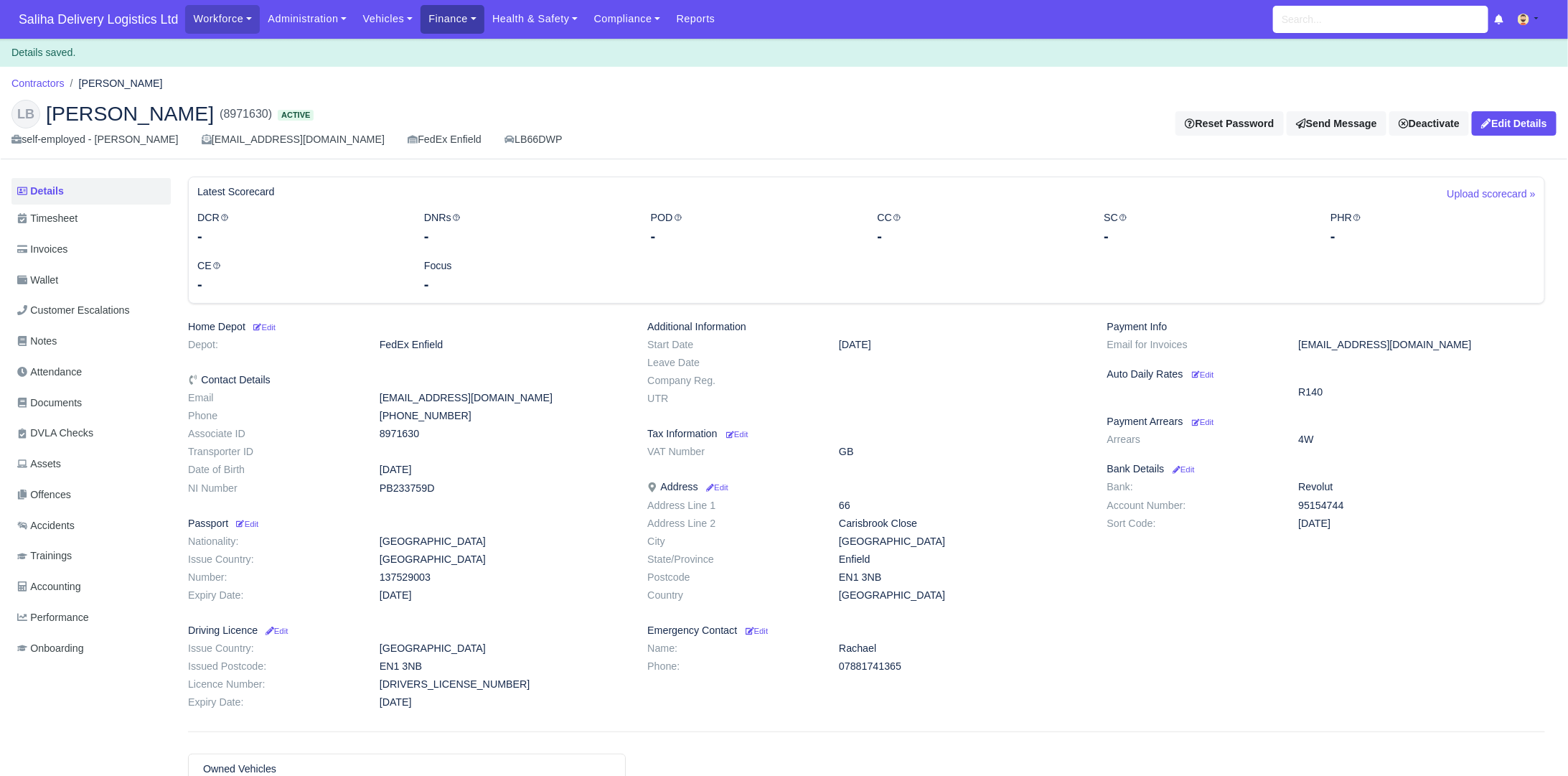
drag, startPoint x: 449, startPoint y: 21, endPoint x: 462, endPoint y: 44, distance: 26.4
click at [449, 21] on link "Finance" at bounding box center [452, 18] width 64 height 28
click at [465, 57] on link "Invoices" at bounding box center [485, 51] width 116 height 30
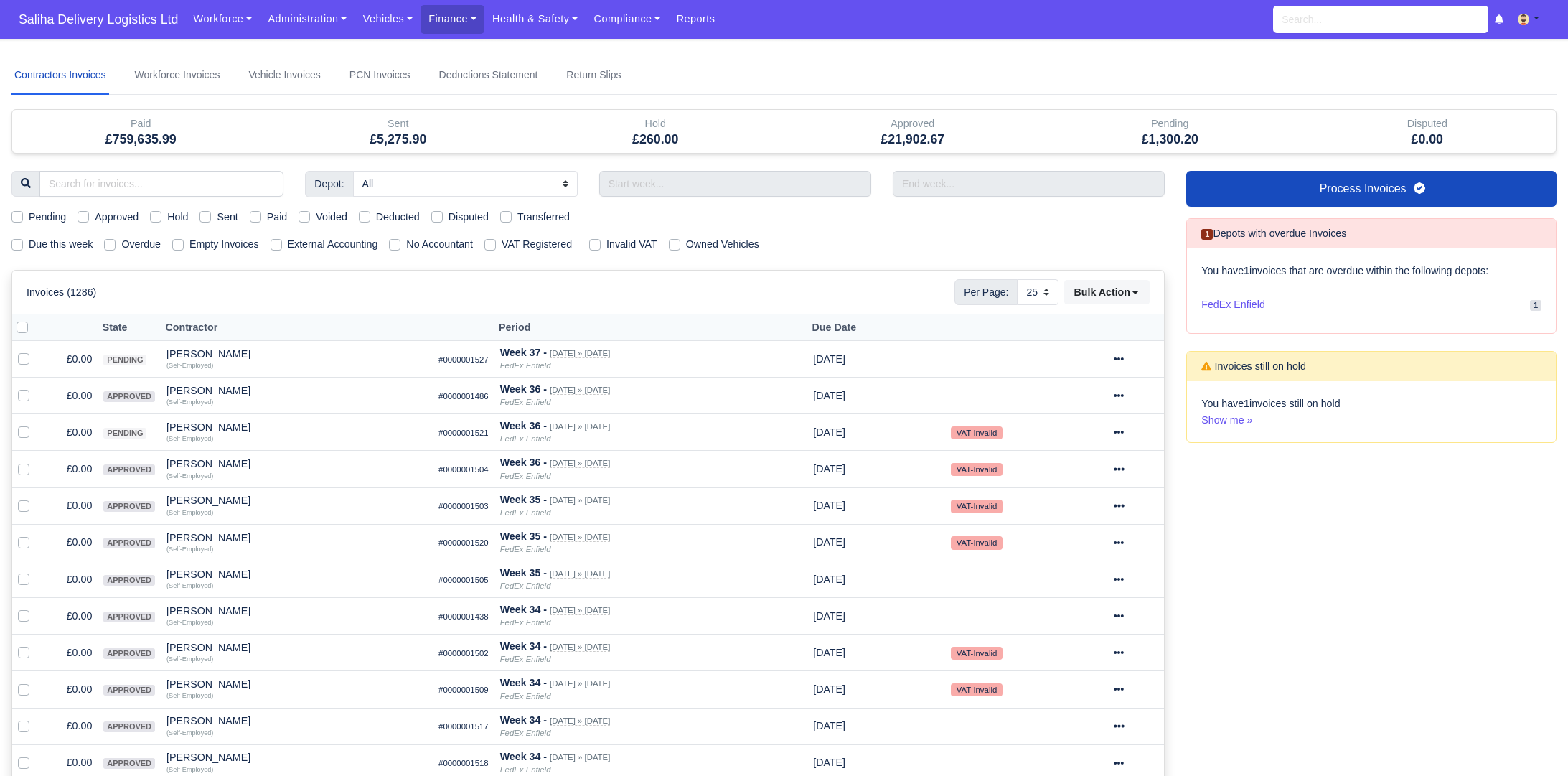
select select "25"
click at [217, 216] on label "Sent" at bounding box center [227, 217] width 21 height 17
click at [211, 216] on input "Sent" at bounding box center [205, 215] width 11 height 11
checkbox input "true"
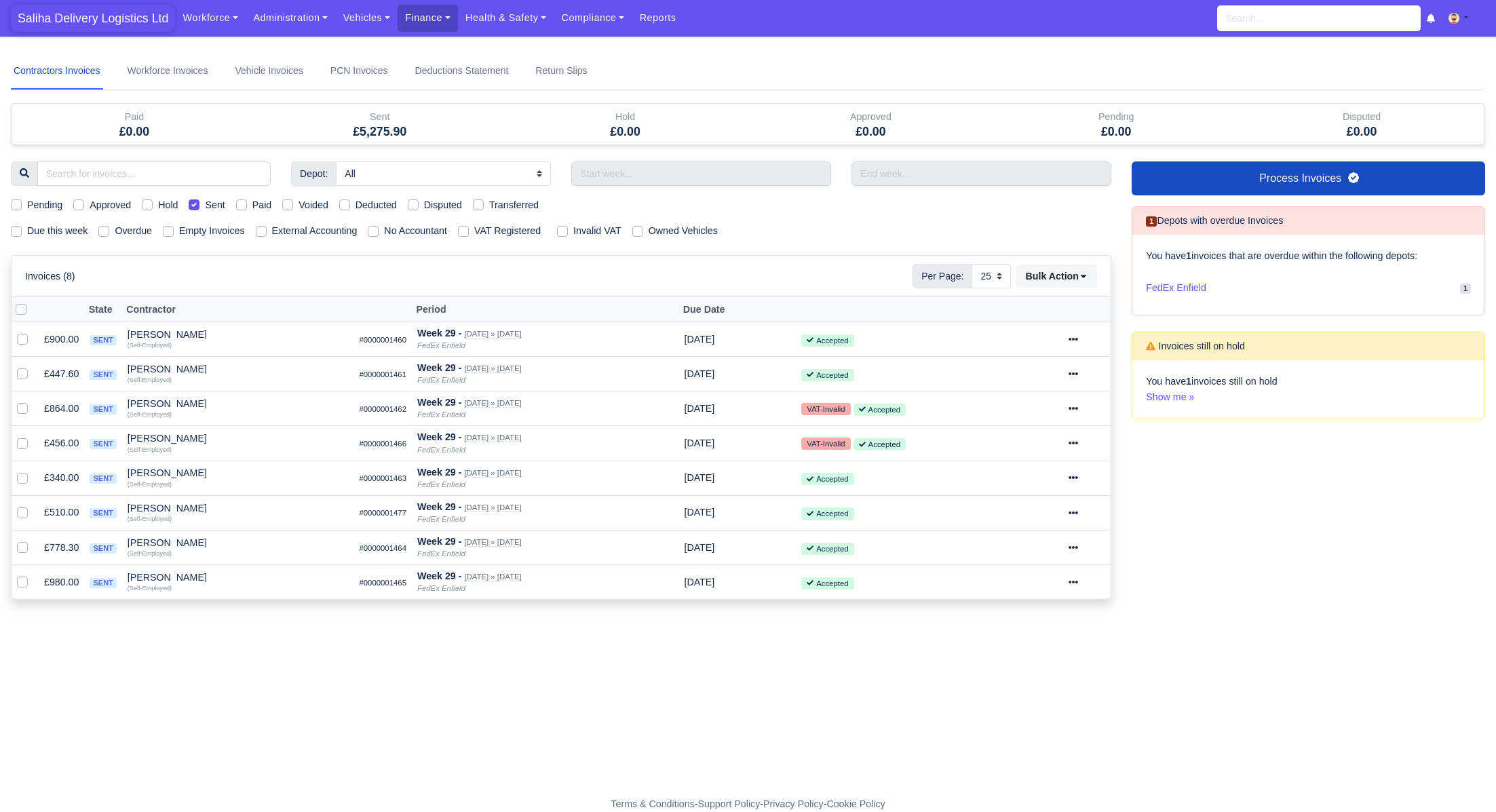
click at [62, 14] on span "Saliha Delivery Logistics Ltd" at bounding box center [92, 18] width 164 height 27
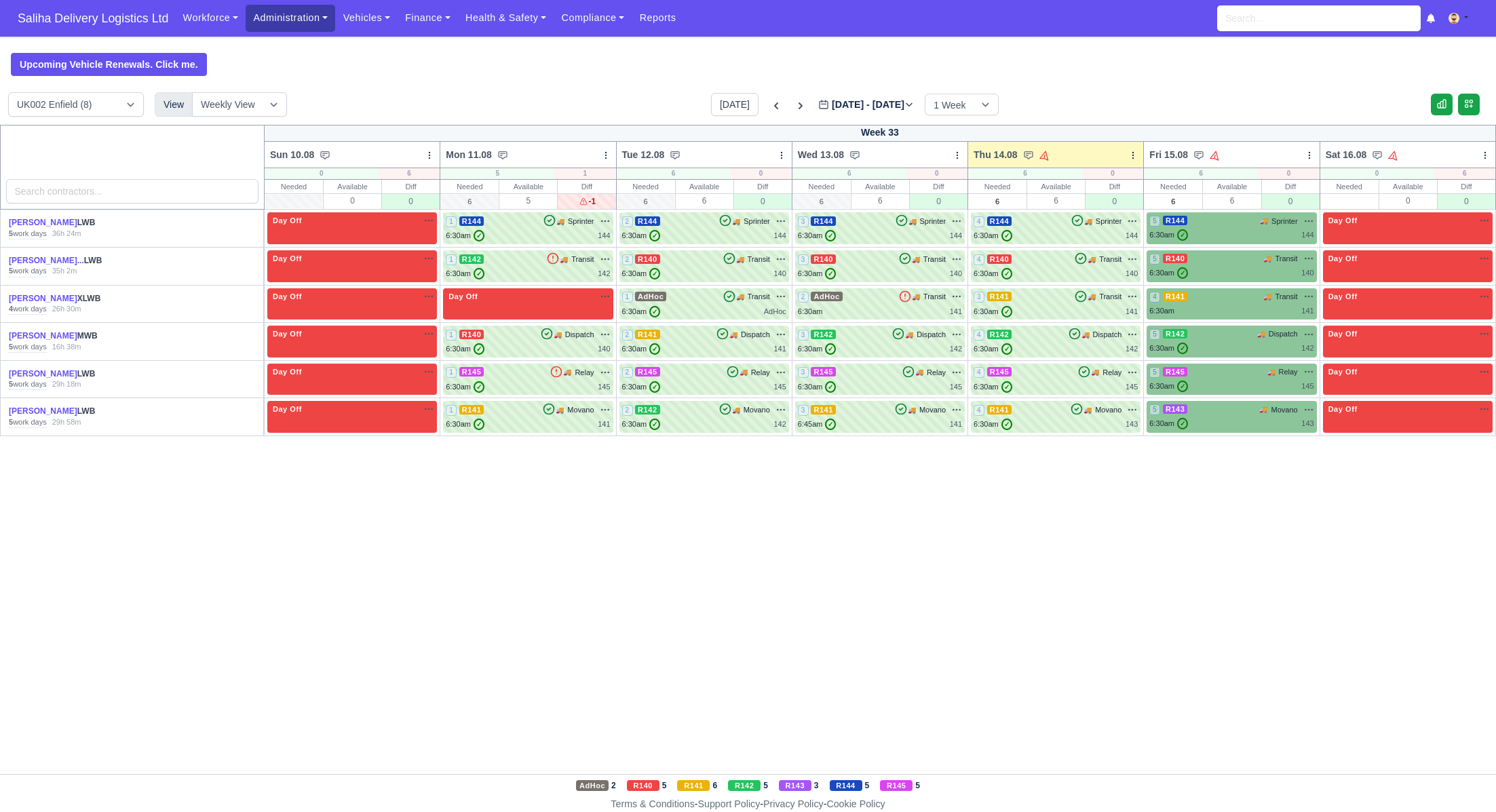
drag, startPoint x: 298, startPoint y: 14, endPoint x: 300, endPoint y: 58, distance: 44.0
click at [298, 15] on link "Administration" at bounding box center [291, 17] width 90 height 26
click at [291, 110] on link "Management" at bounding box center [306, 104] width 110 height 28
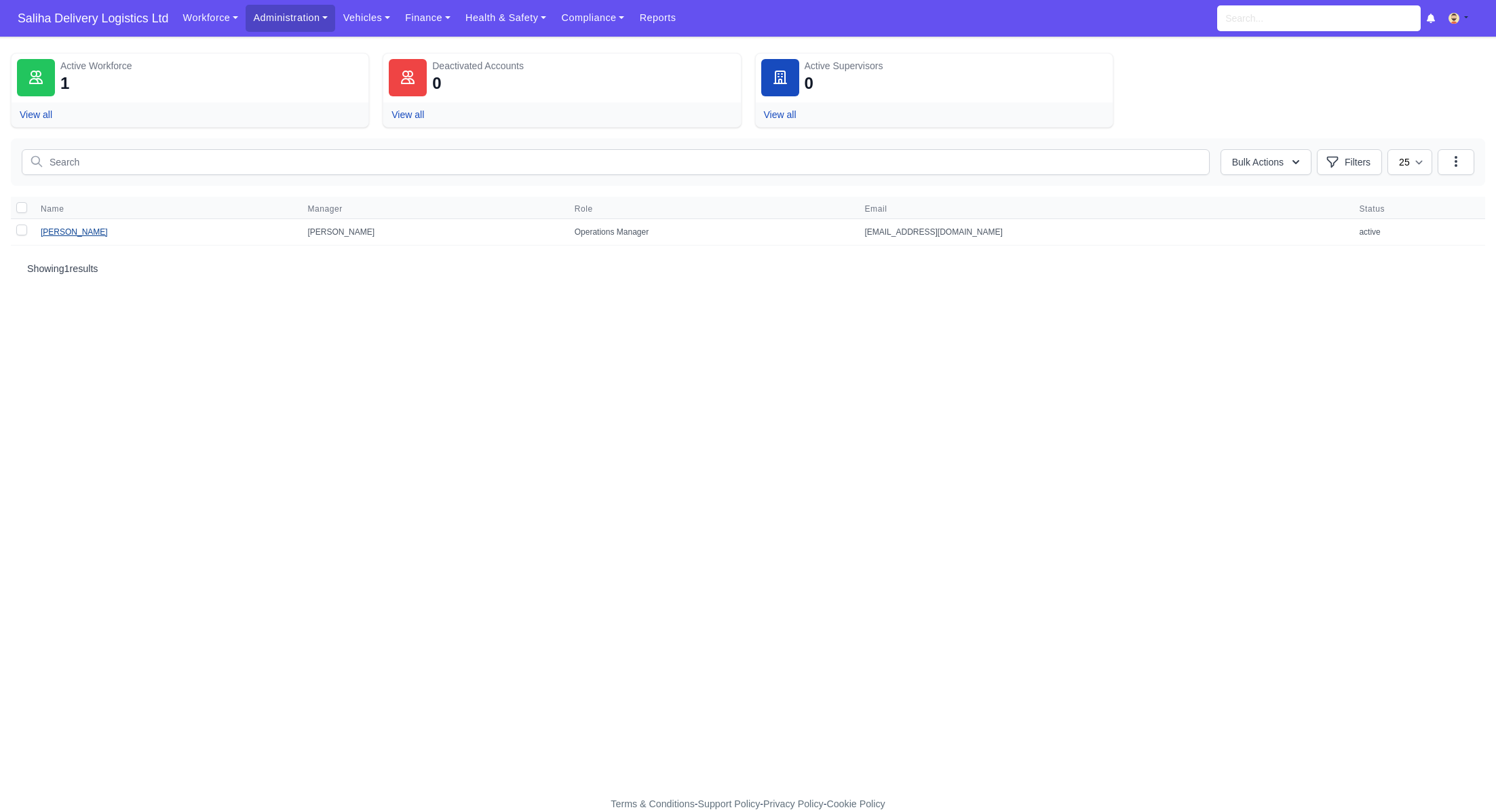
click at [74, 228] on link "[PERSON_NAME]" at bounding box center [74, 231] width 67 height 10
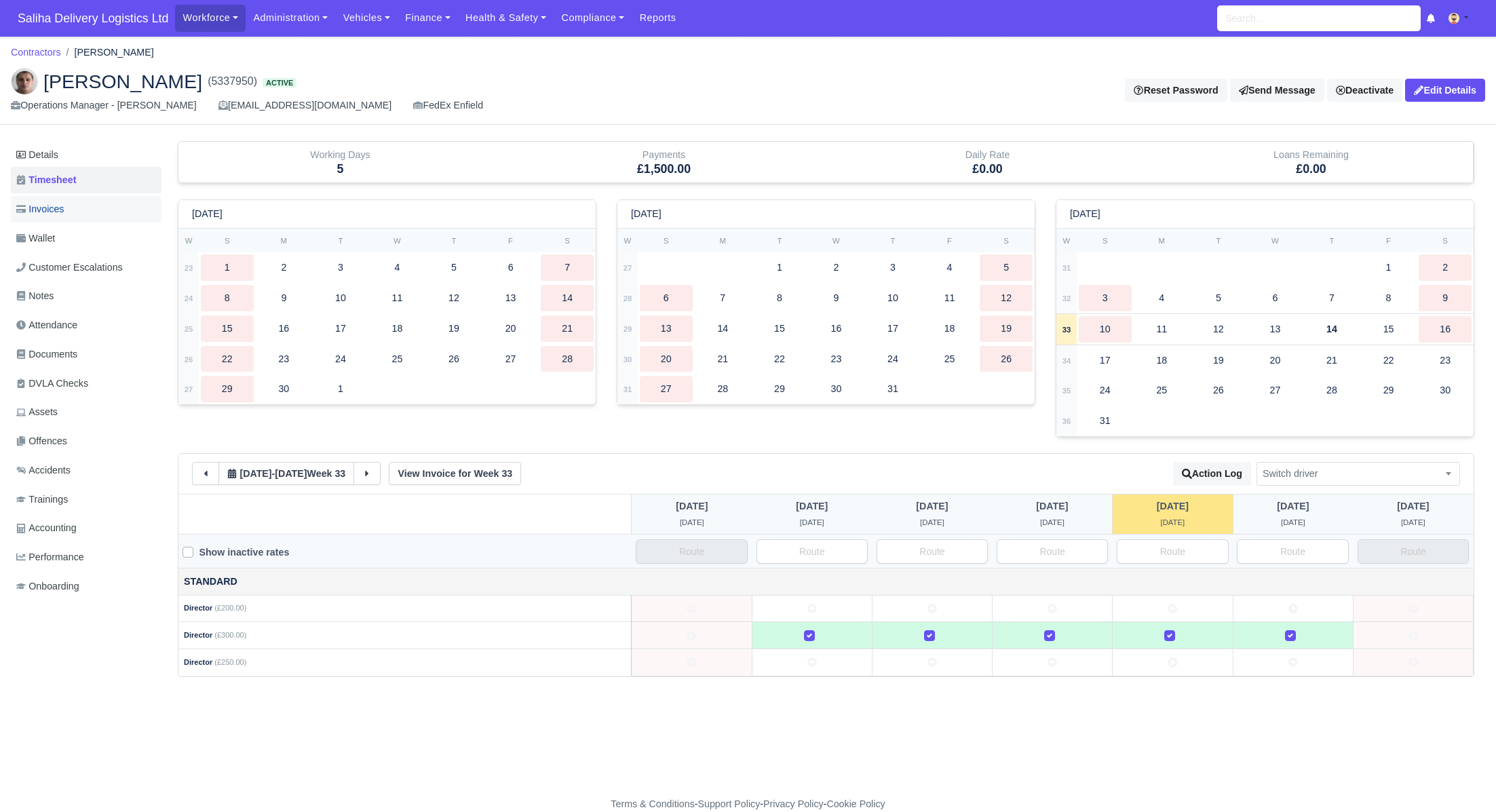
click at [64, 206] on span "Invoices" at bounding box center [40, 209] width 47 height 16
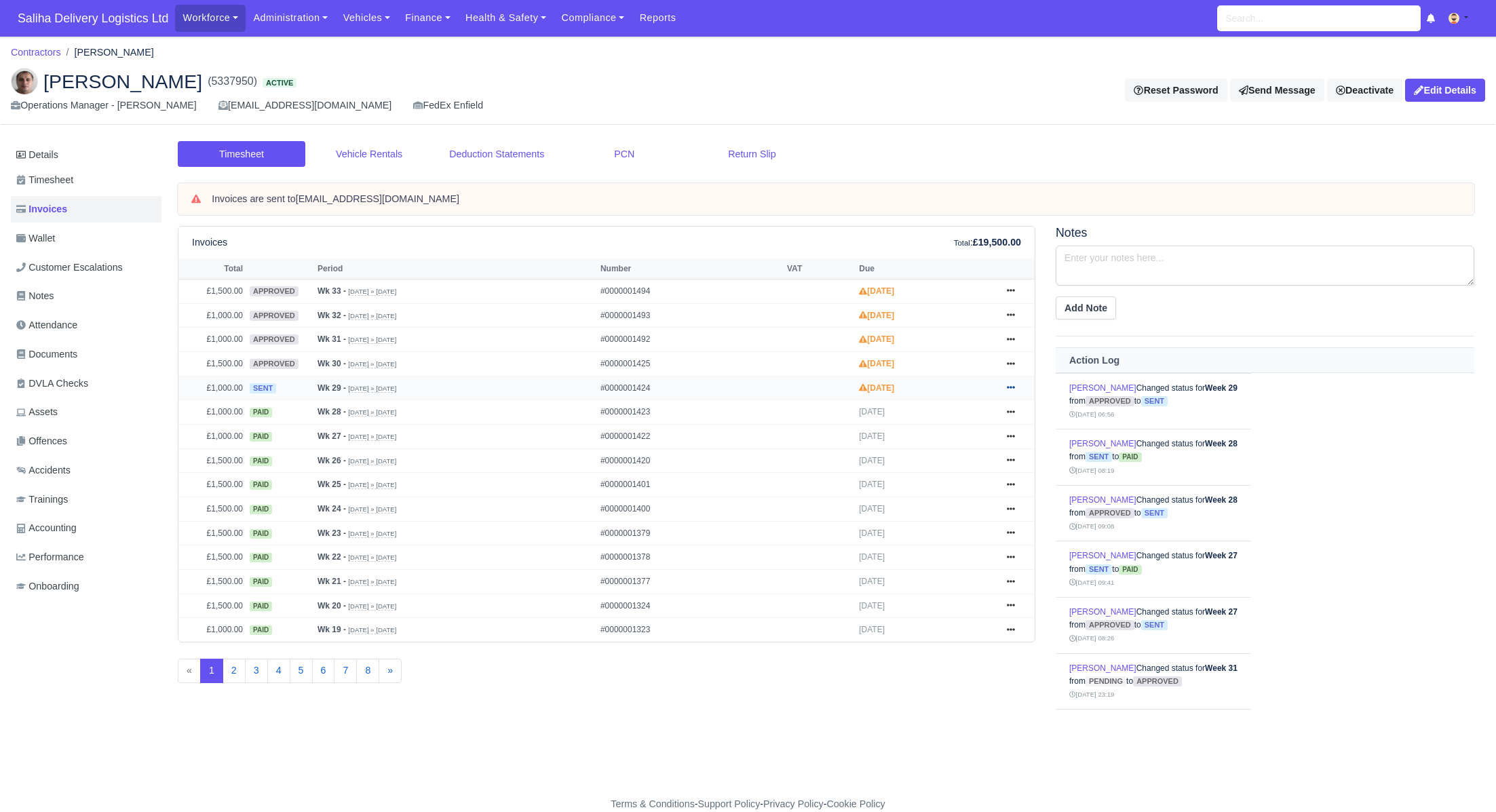
click at [1015, 384] on link at bounding box center [1011, 388] width 20 height 17
click at [942, 470] on link "Pay" at bounding box center [959, 470] width 121 height 28
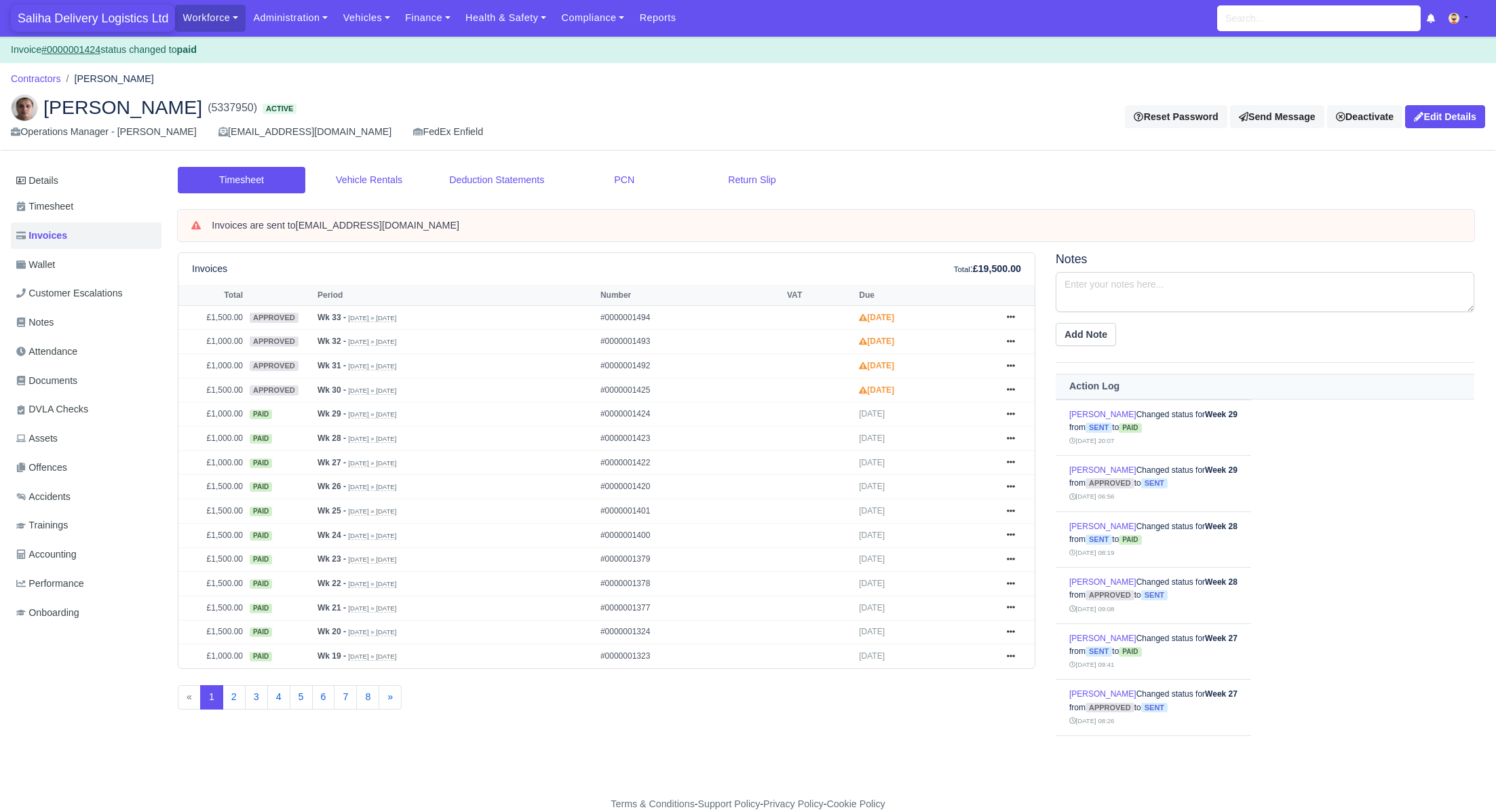
click at [72, 18] on span "Saliha Delivery Logistics Ltd" at bounding box center [92, 18] width 164 height 27
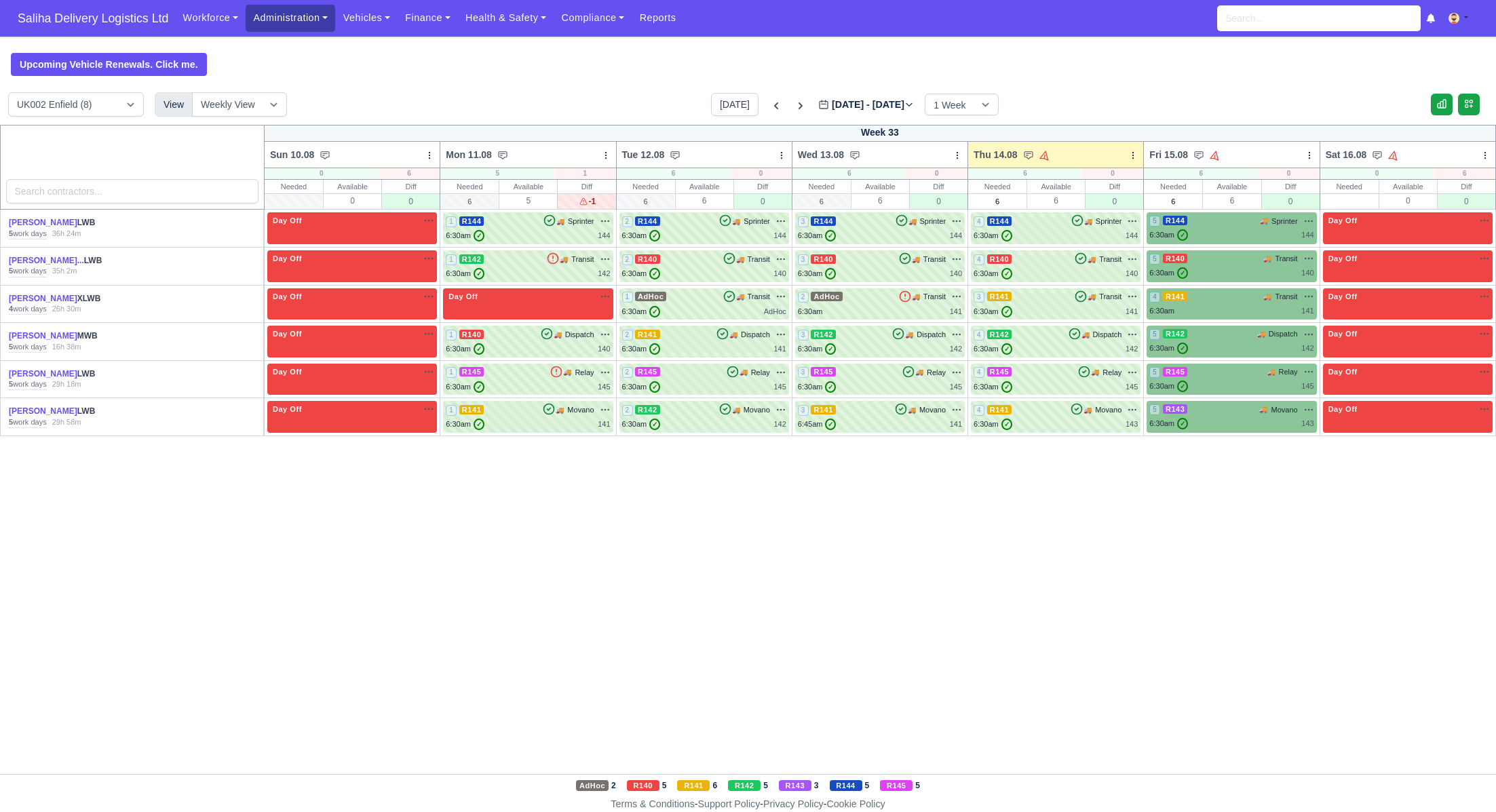
click at [270, 20] on link "Administration" at bounding box center [291, 17] width 90 height 26
click at [284, 109] on link "Management" at bounding box center [306, 104] width 110 height 28
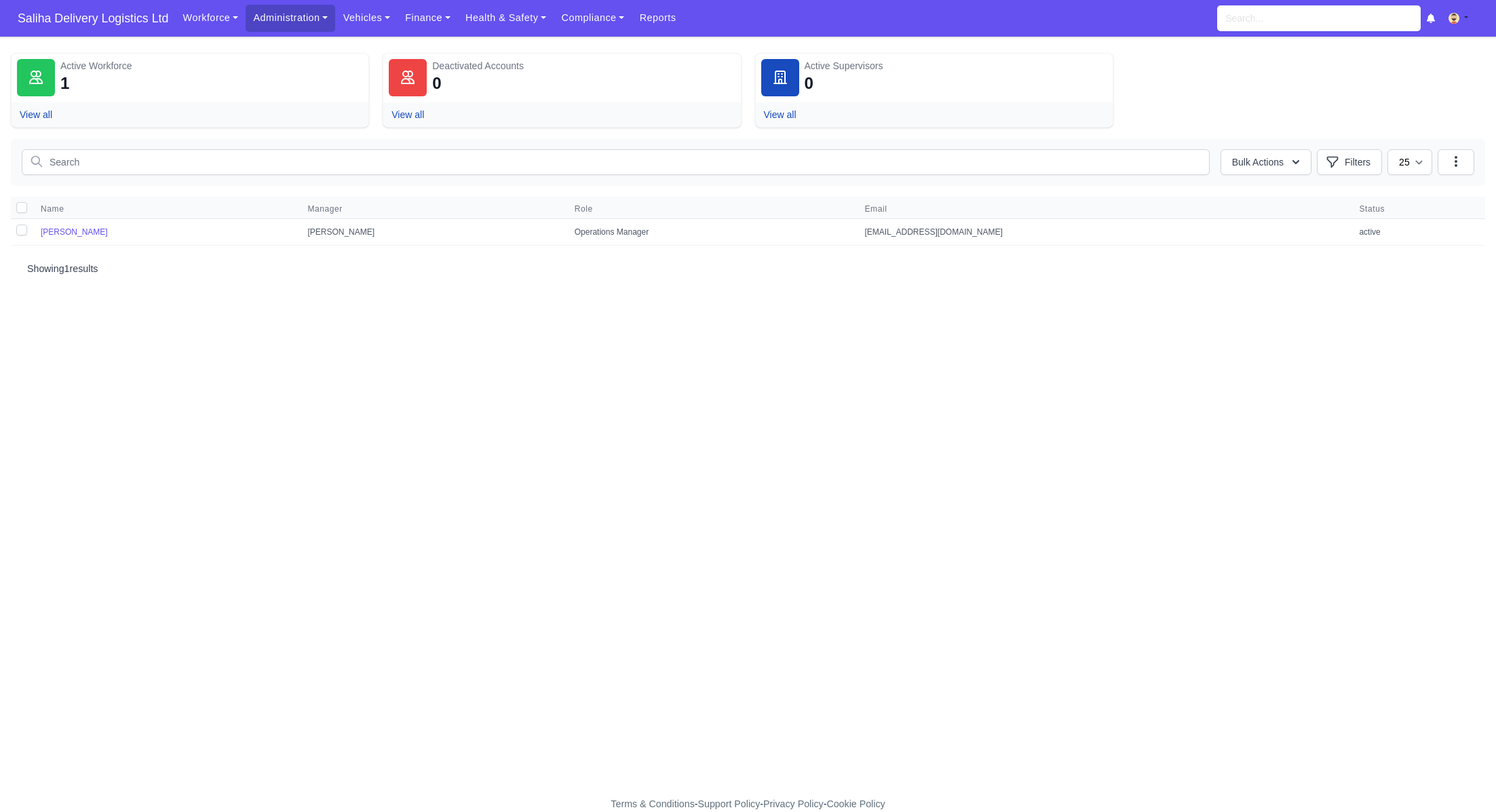
click at [77, 236] on td "[PERSON_NAME]" at bounding box center [166, 232] width 267 height 26
click at [77, 231] on link "[PERSON_NAME]" at bounding box center [74, 231] width 67 height 10
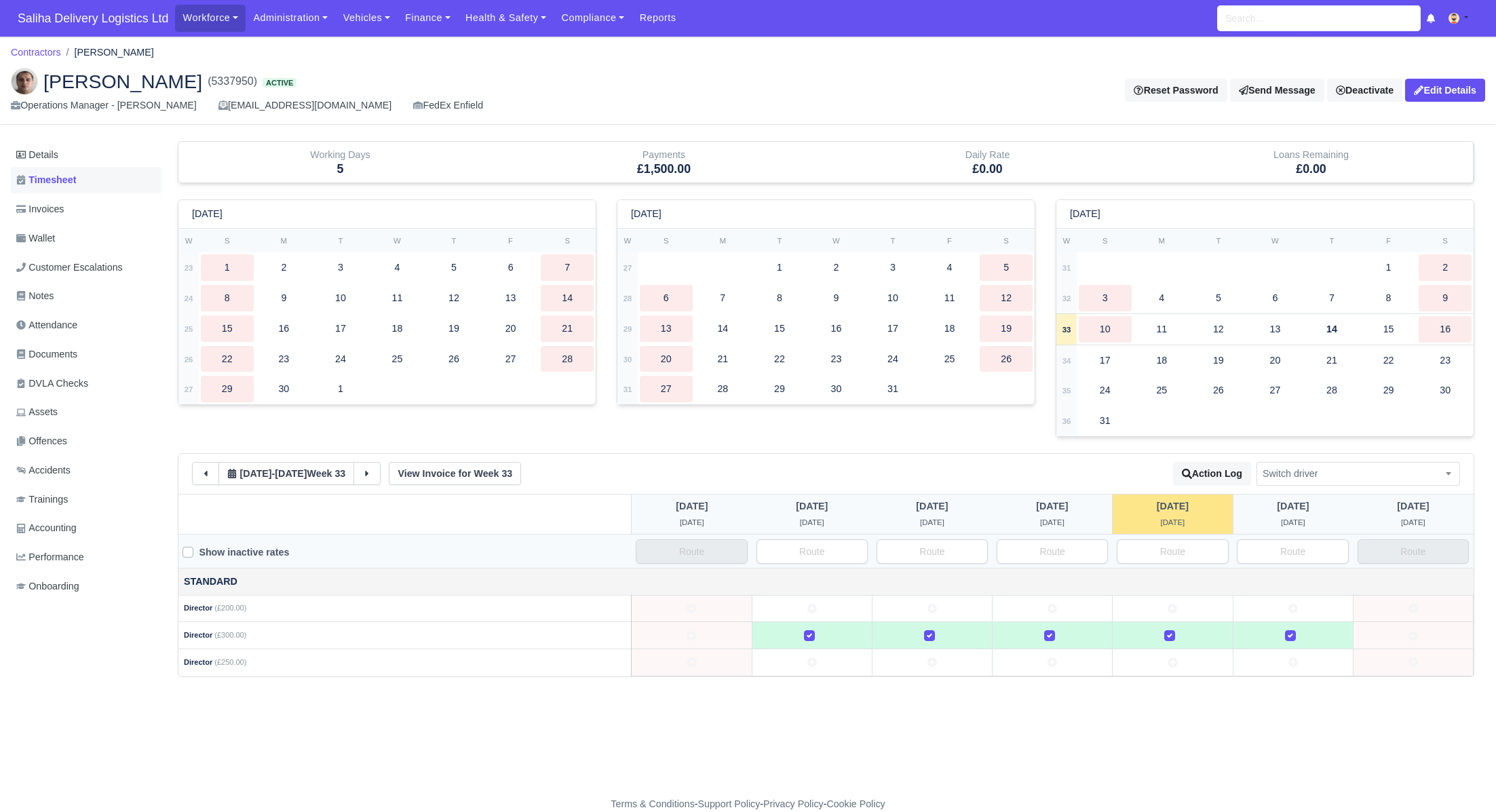
click at [64, 183] on span "Timesheet" at bounding box center [46, 180] width 60 height 16
click at [205, 470] on icon at bounding box center [205, 473] width 10 height 10
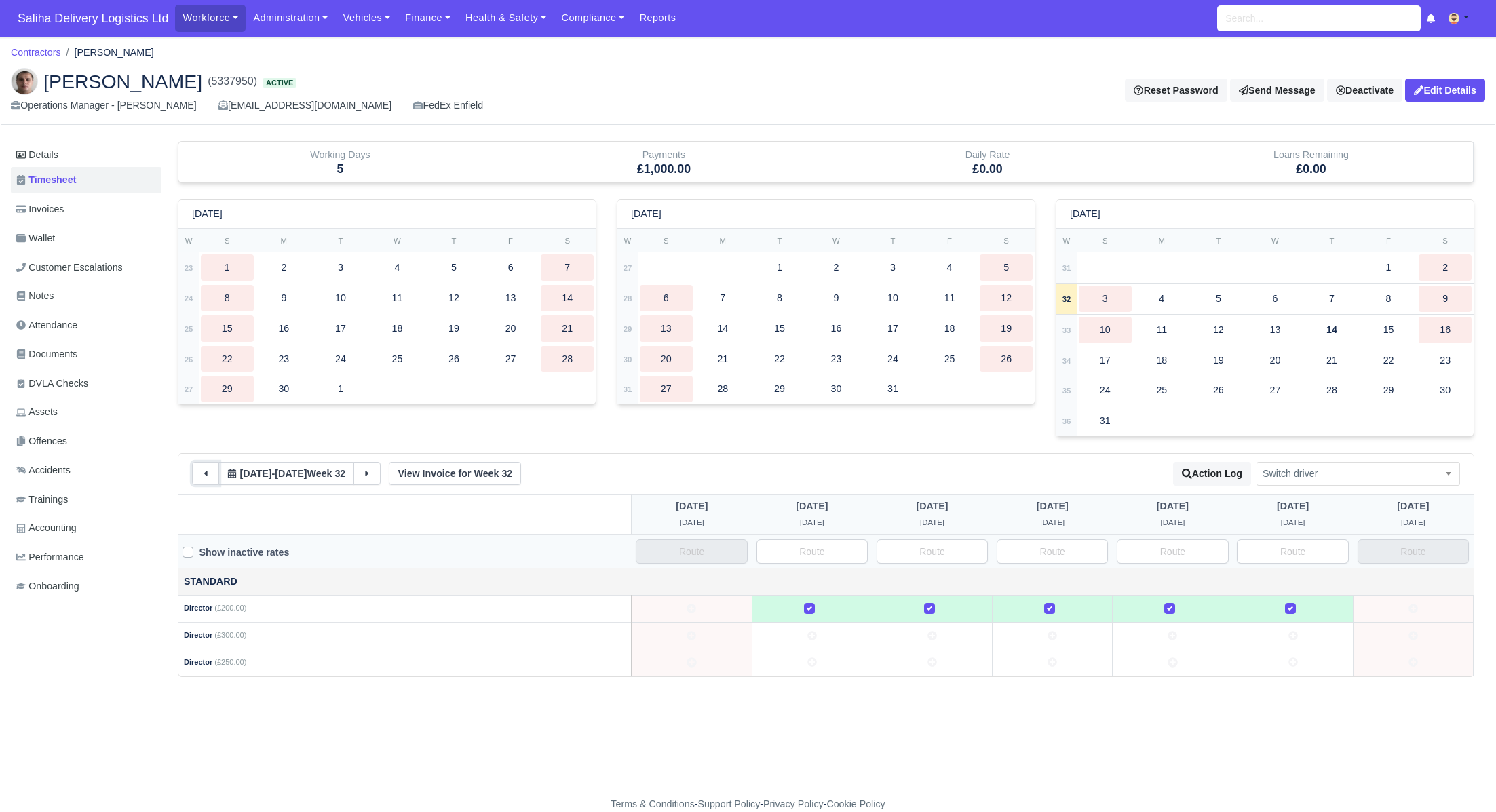
click at [205, 470] on icon at bounding box center [205, 473] width 10 height 10
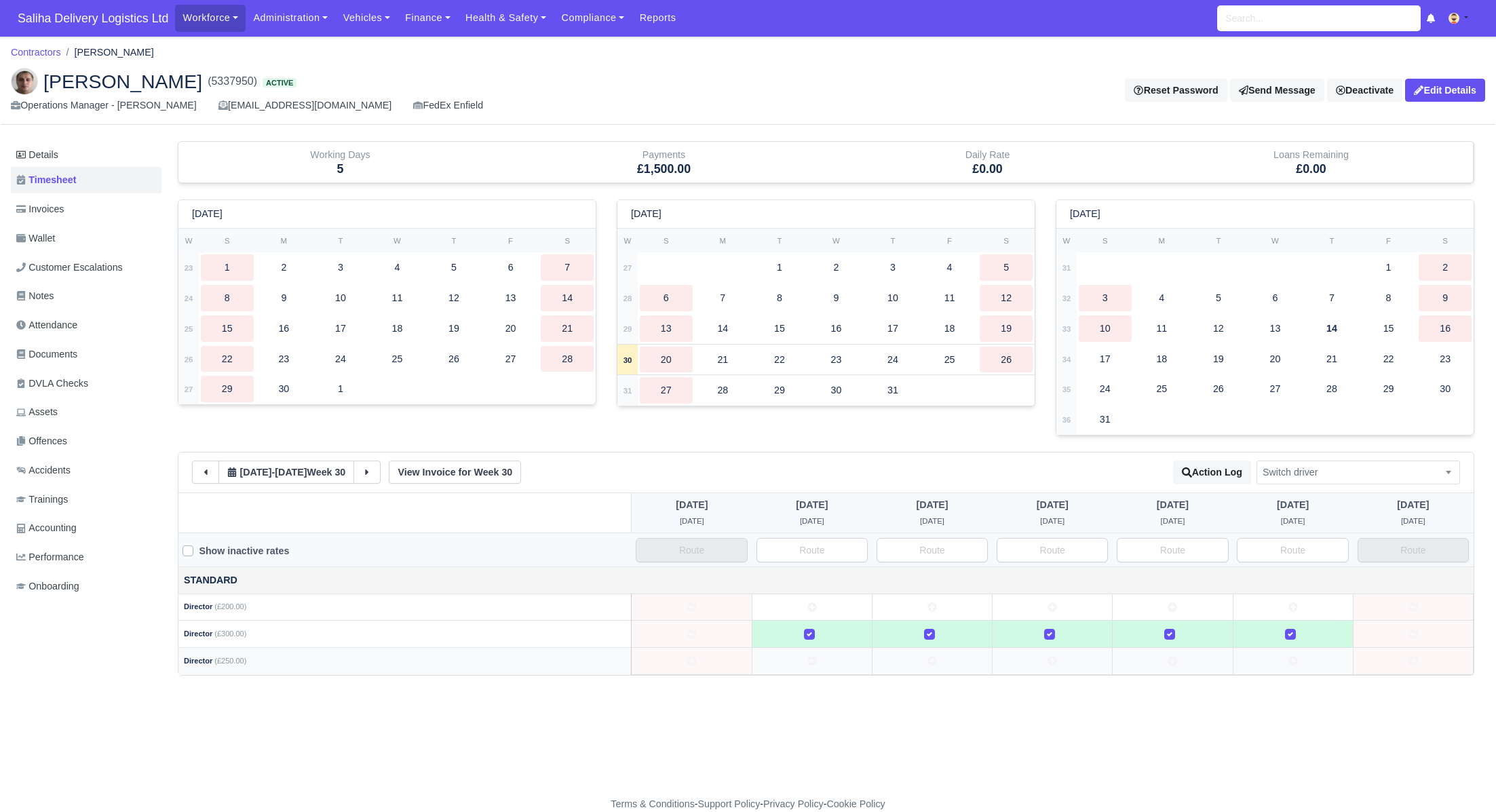
click at [811, 662] on icon at bounding box center [812, 661] width 10 height 10
click at [933, 660] on icon at bounding box center [932, 661] width 10 height 10
click at [1046, 660] on td at bounding box center [1053, 661] width 120 height 27
click at [1169, 658] on icon at bounding box center [1173, 661] width 10 height 10
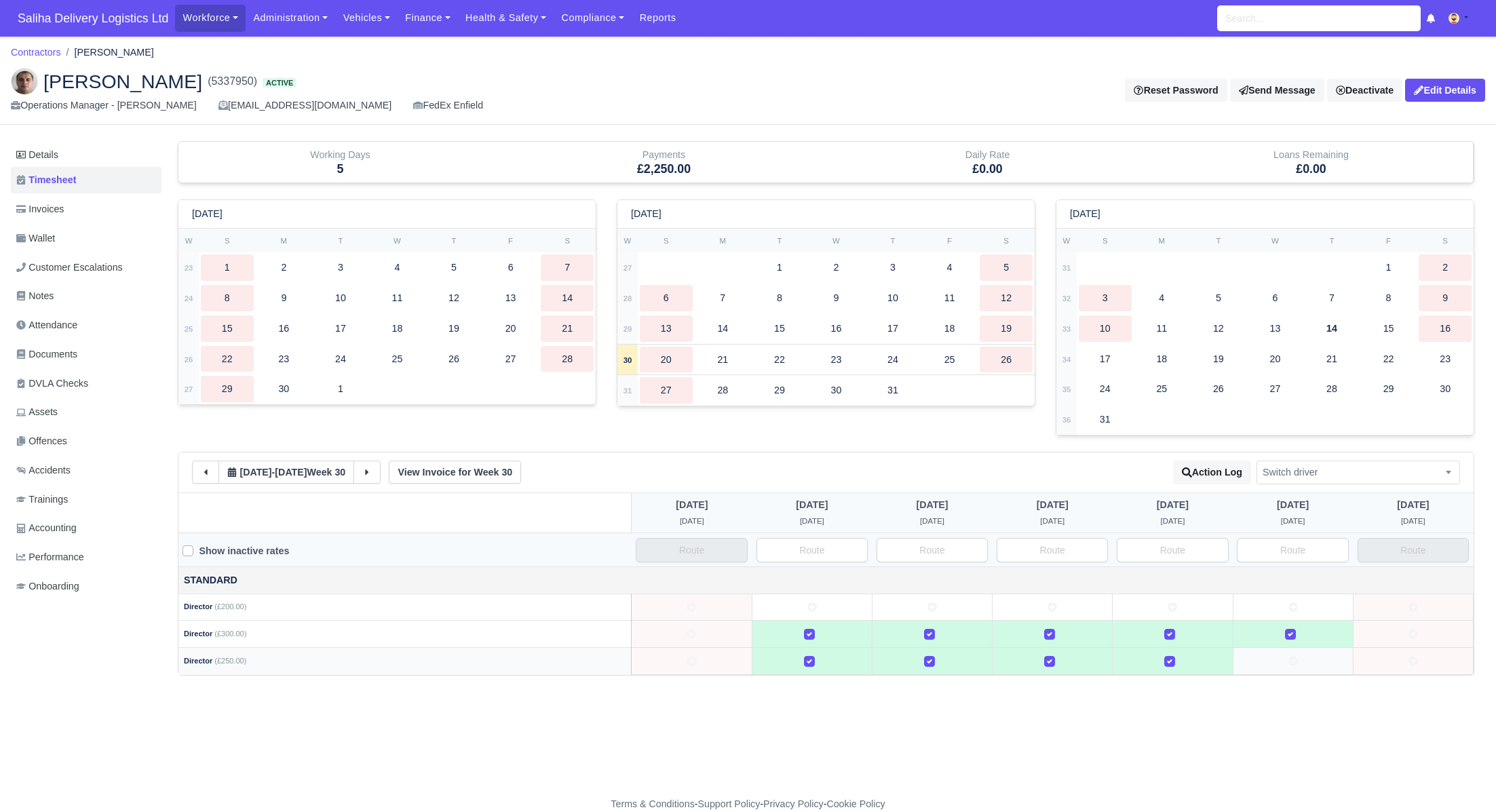
click at [1277, 658] on td at bounding box center [1293, 661] width 120 height 27
drag, startPoint x: 1295, startPoint y: 631, endPoint x: 1255, endPoint y: 632, distance: 40.0
click at [1301, 626] on label at bounding box center [1301, 626] width 0 height 0
click at [1181, 626] on label at bounding box center [1181, 626] width 0 height 0
click at [1040, 636] on div at bounding box center [1052, 634] width 109 height 16
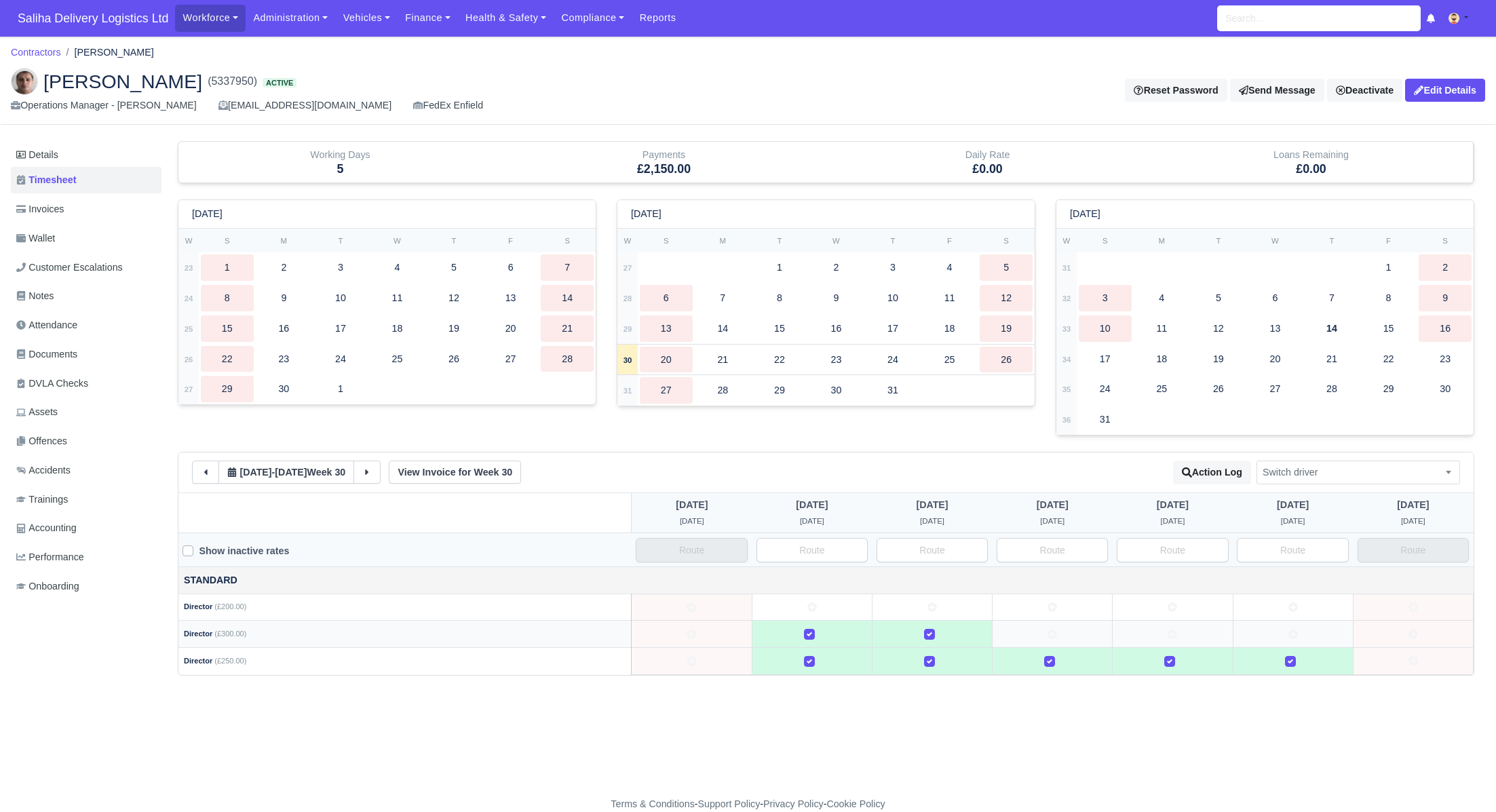
click at [940, 626] on label at bounding box center [940, 626] width 0 height 0
click at [823, 634] on div at bounding box center [812, 634] width 109 height 16
click at [825, 557] on input "text" at bounding box center [812, 550] width 112 height 25
drag, startPoint x: 789, startPoint y: 545, endPoint x: 854, endPoint y: 552, distance: 65.4
click at [854, 552] on input "Director" at bounding box center [812, 550] width 112 height 25
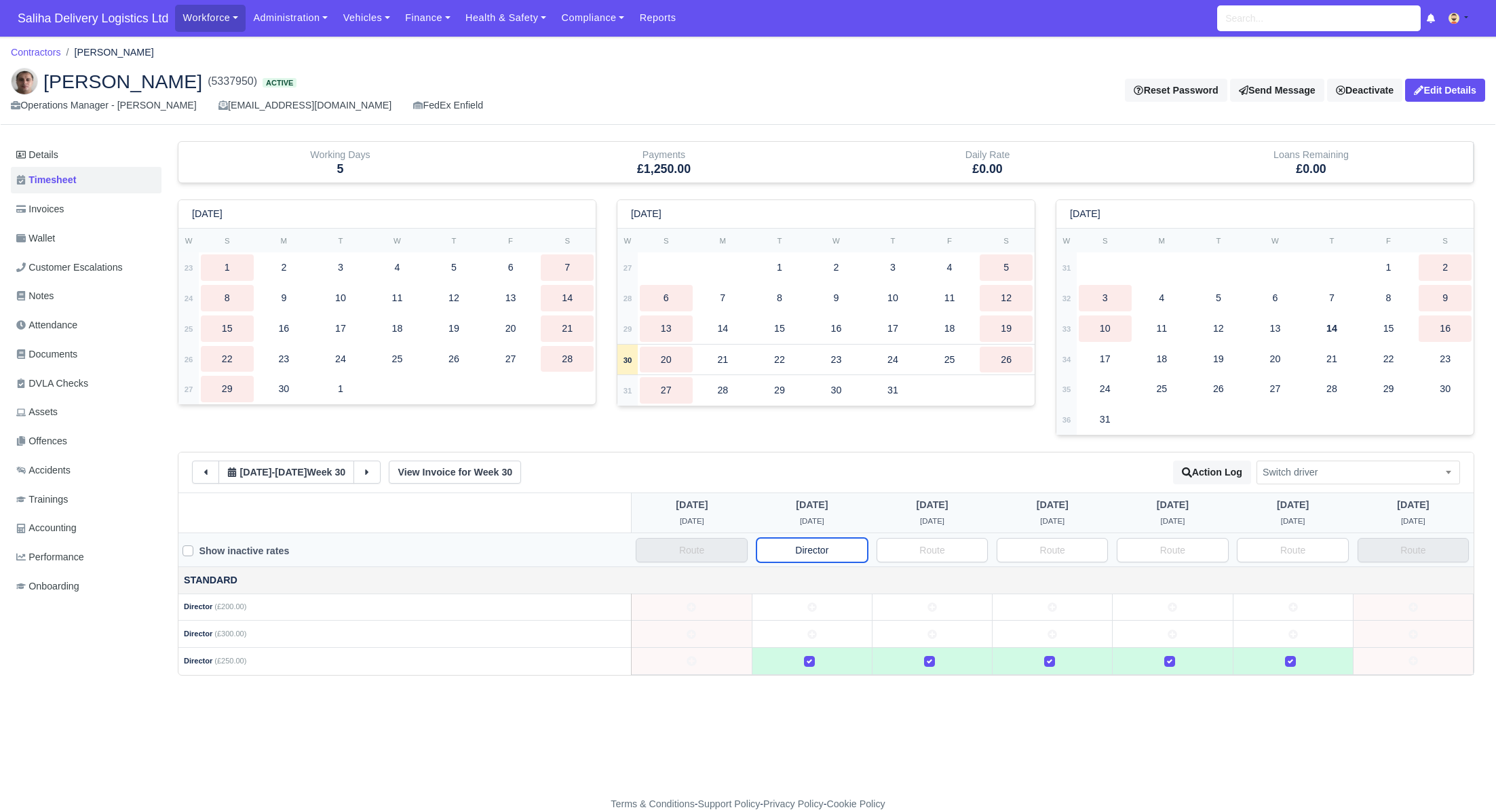
type input "Director"
click at [926, 544] on input "text" at bounding box center [932, 550] width 112 height 25
paste input "Director"
type input "Director"
click at [1035, 557] on input "text" at bounding box center [1052, 550] width 112 height 25
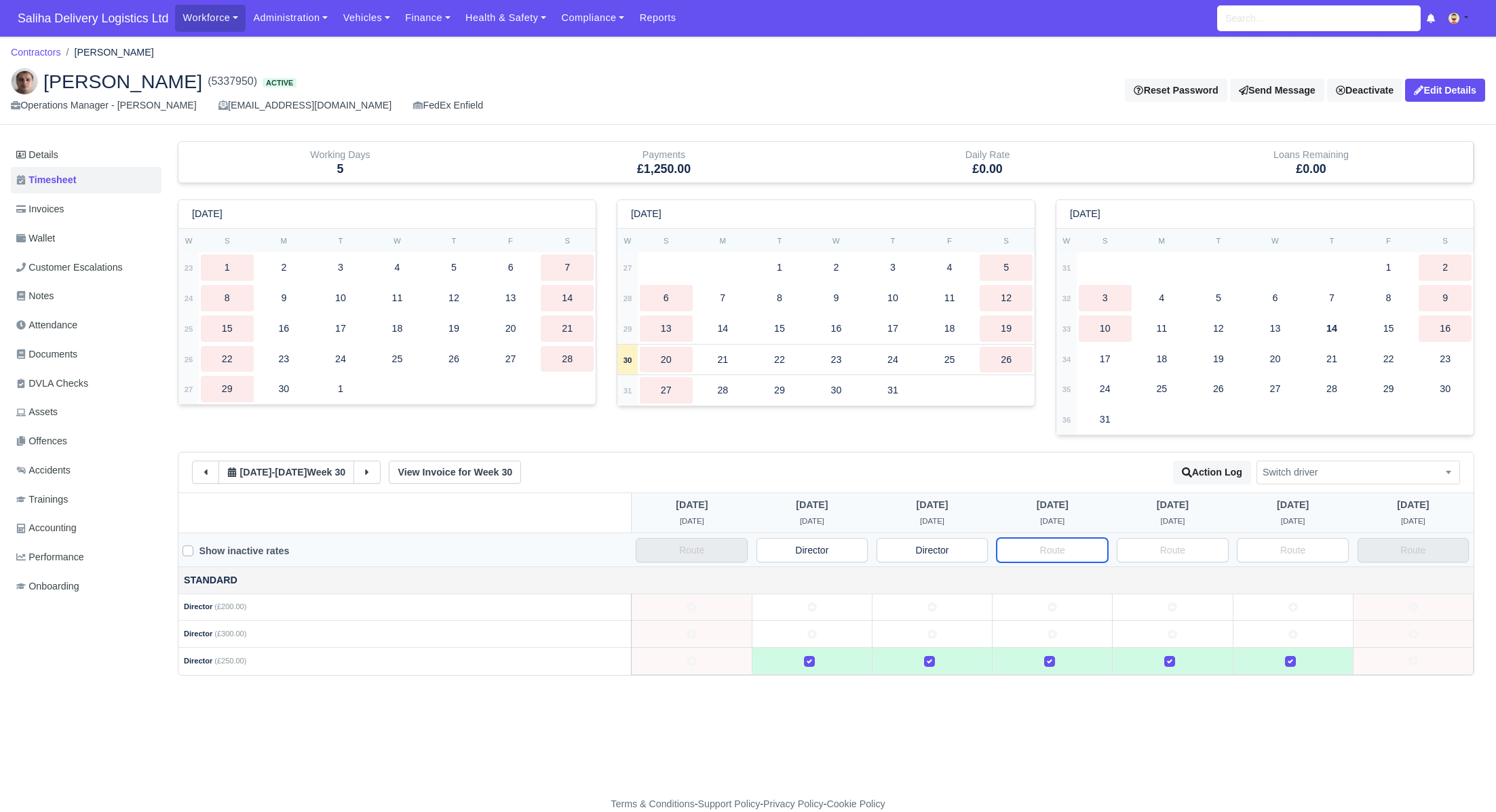
paste input "Director"
type input "Director"
click at [1140, 555] on input "text" at bounding box center [1172, 550] width 112 height 25
paste input "Director"
type input "Director"
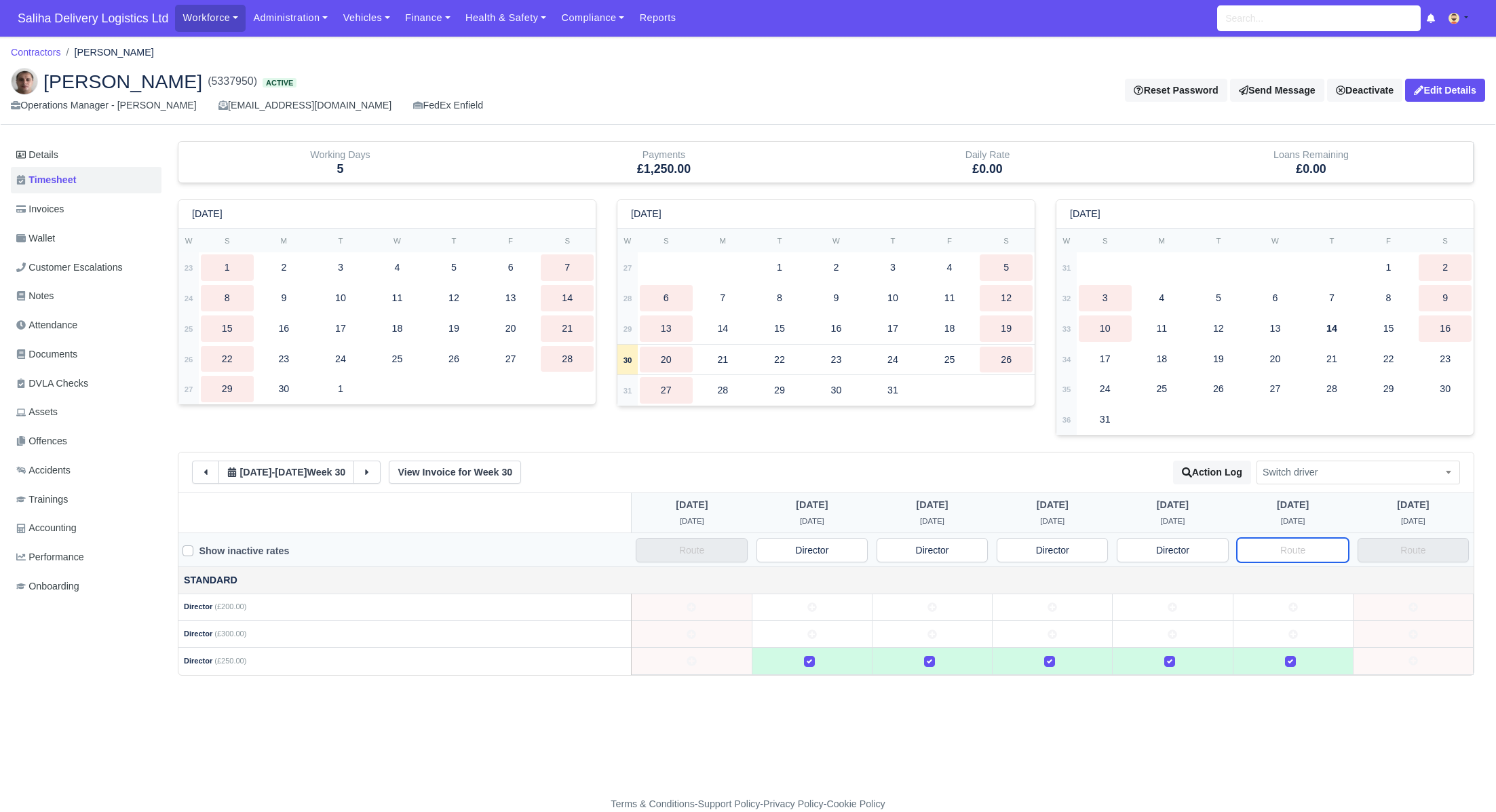
click at [1263, 549] on input "text" at bounding box center [1292, 550] width 112 height 25
paste input "Director"
type input "Director"
click at [364, 471] on button at bounding box center [367, 472] width 27 height 23
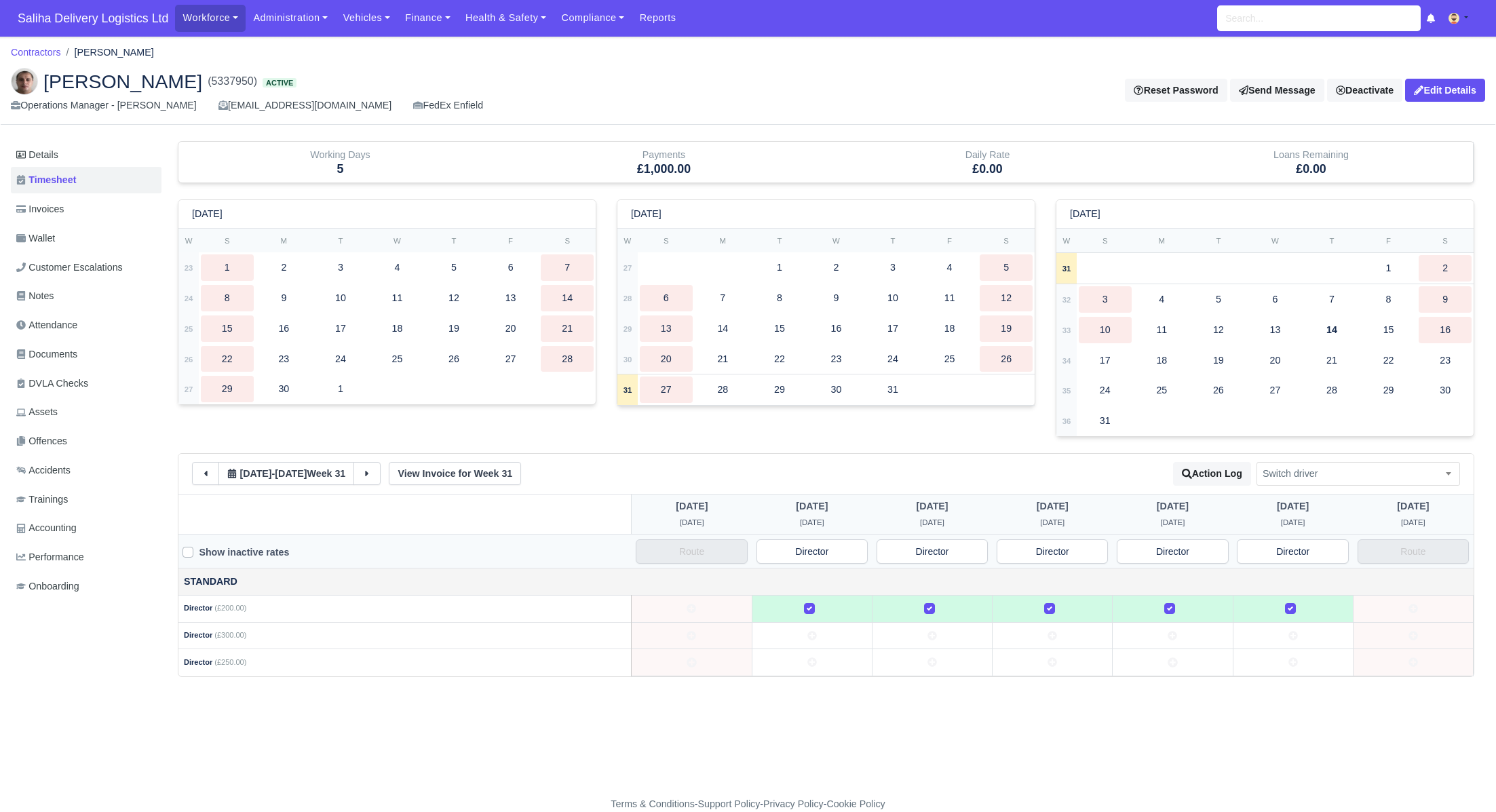
drag, startPoint x: 810, startPoint y: 662, endPoint x: 945, endPoint y: 661, distance: 135.0
click at [810, 662] on icon at bounding box center [812, 663] width 10 height 10
drag, startPoint x: 933, startPoint y: 661, endPoint x: 990, endPoint y: 661, distance: 57.0
click at [933, 661] on icon at bounding box center [932, 663] width 10 height 10
drag, startPoint x: 1030, startPoint y: 658, endPoint x: 1088, endPoint y: 658, distance: 58.0
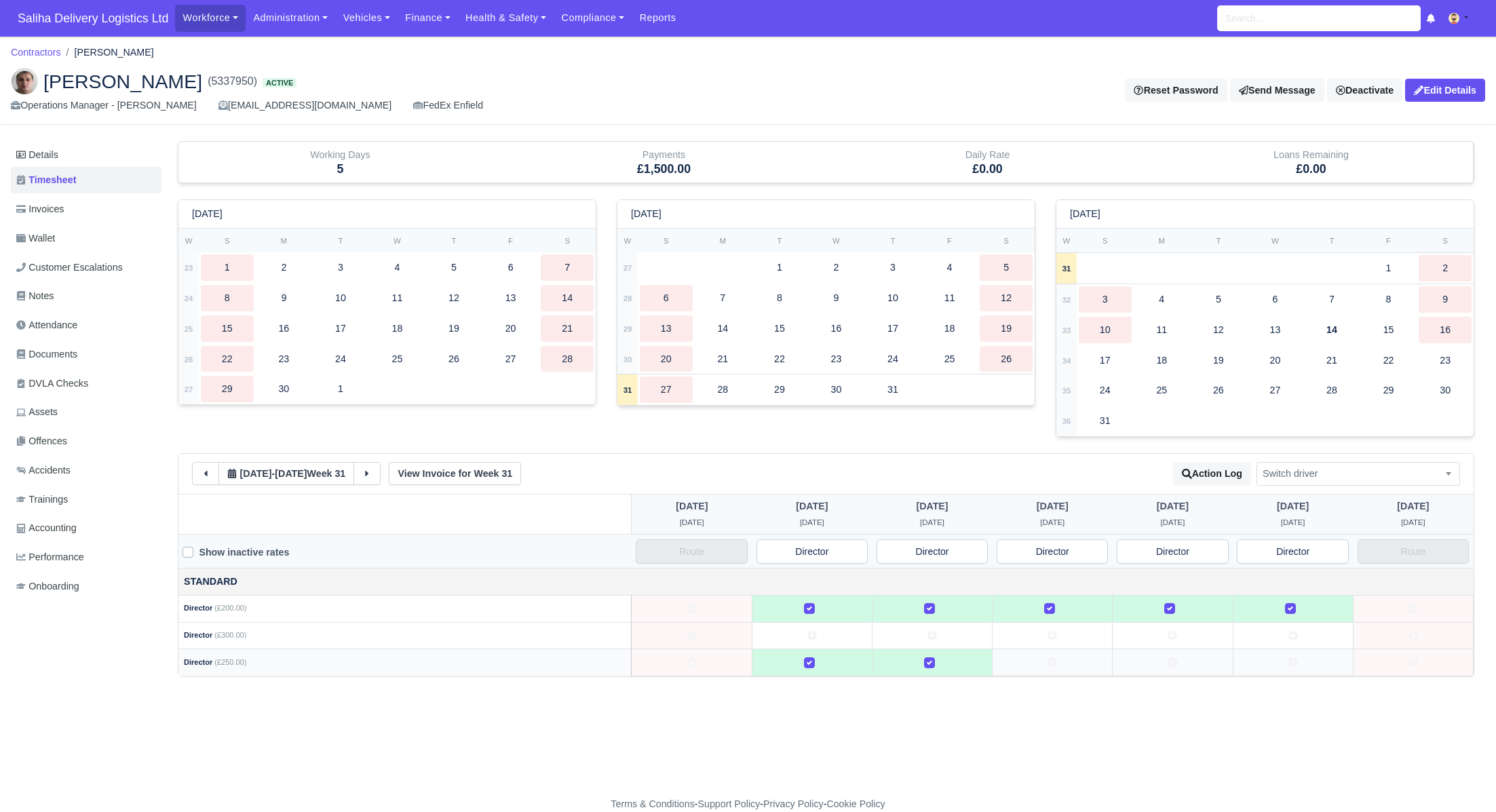
click at [1031, 658] on td at bounding box center [1053, 663] width 120 height 27
drag, startPoint x: 1140, startPoint y: 658, endPoint x: 1148, endPoint y: 658, distance: 8.0
click at [1141, 658] on td at bounding box center [1172, 663] width 120 height 27
click at [1289, 658] on icon at bounding box center [1293, 663] width 10 height 10
drag, startPoint x: 1292, startPoint y: 605, endPoint x: 1241, endPoint y: 612, distance: 51.5
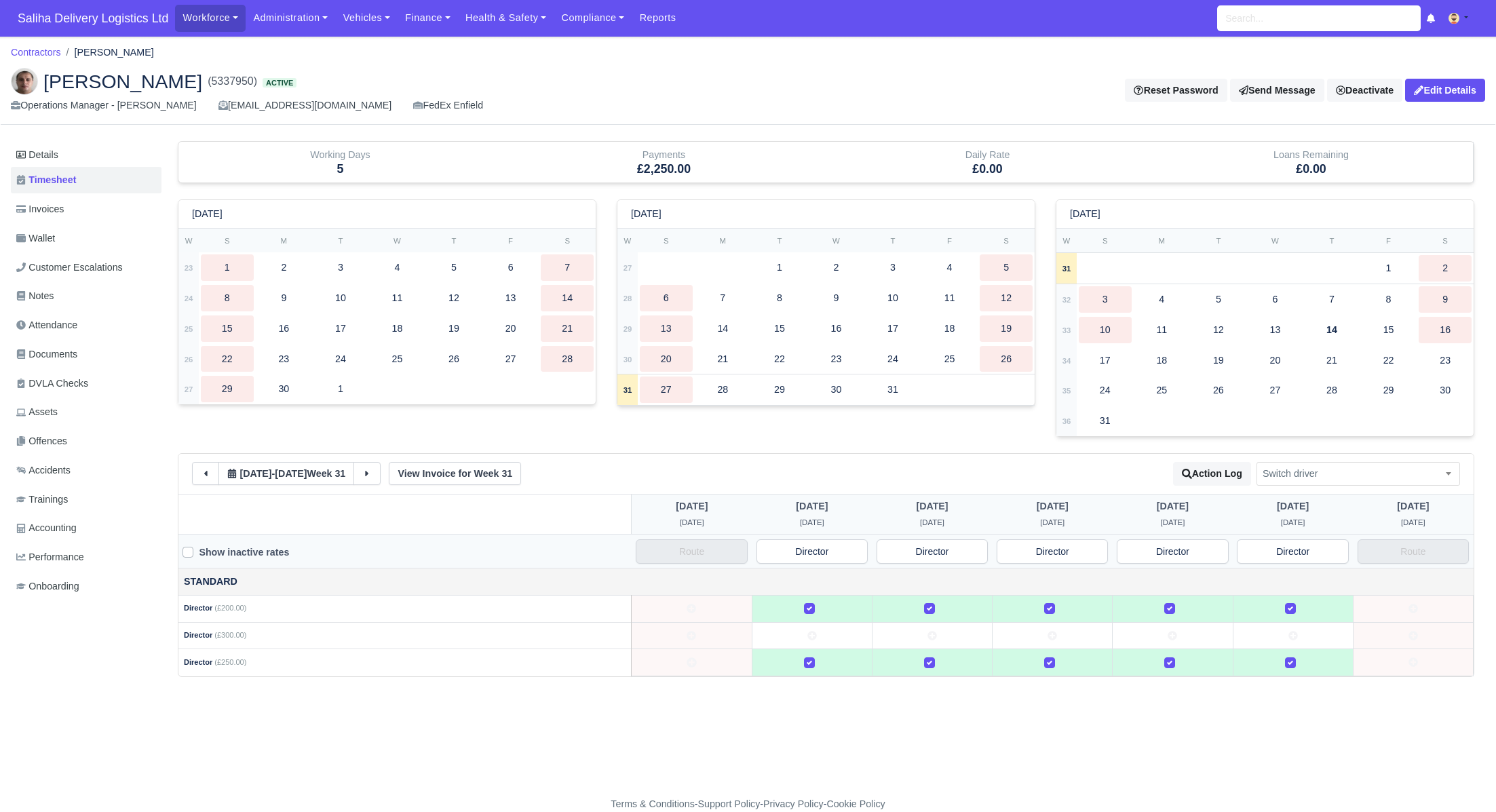
click at [1301, 601] on label at bounding box center [1301, 601] width 0 height 0
click at [1160, 616] on td at bounding box center [1172, 608] width 120 height 27
click at [1055, 608] on div at bounding box center [1052, 608] width 109 height 16
click at [940, 601] on label at bounding box center [940, 601] width 0 height 0
click at [820, 601] on label at bounding box center [820, 601] width 0 height 0
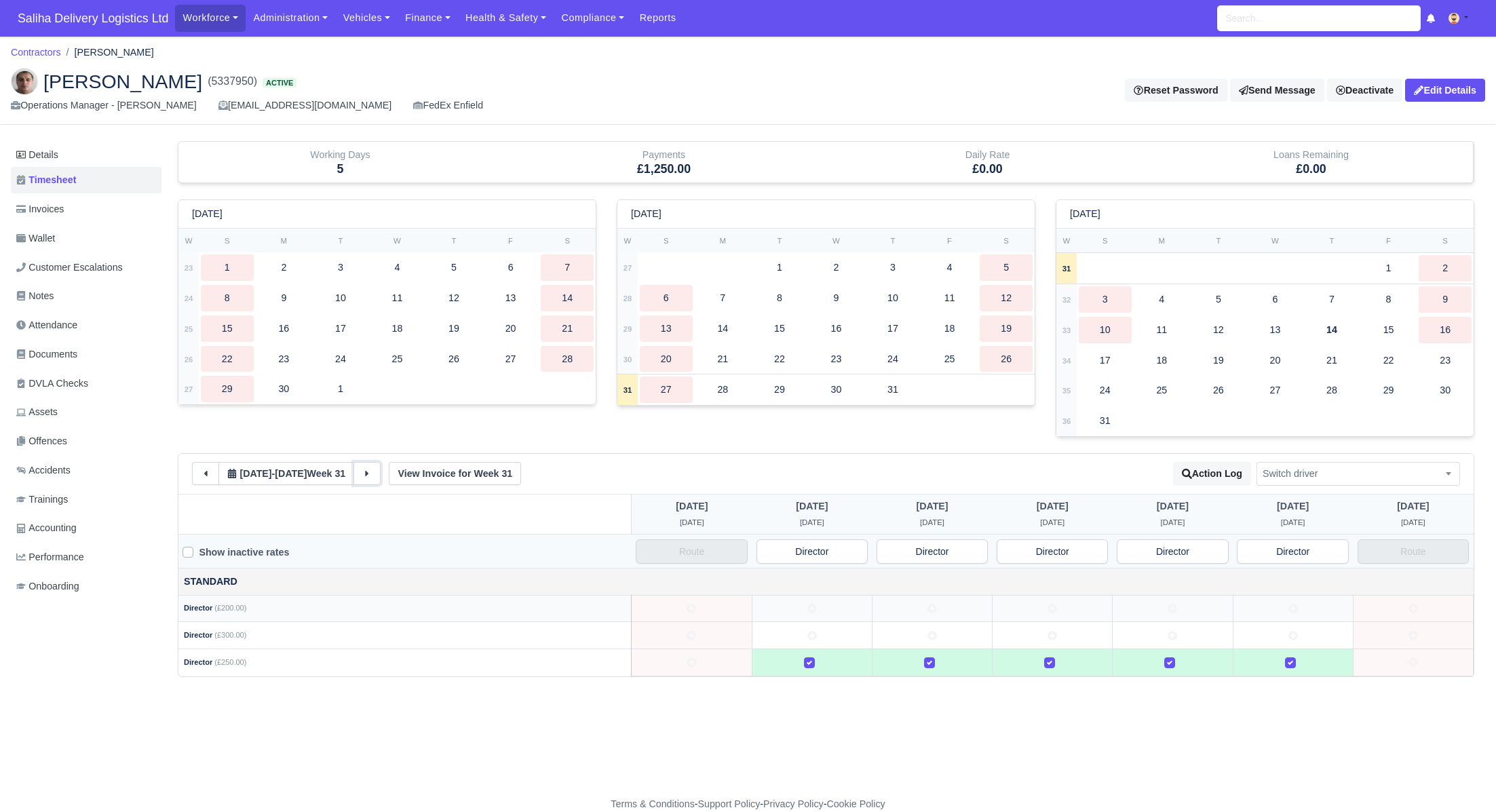
click at [370, 469] on icon at bounding box center [367, 473] width 10 height 10
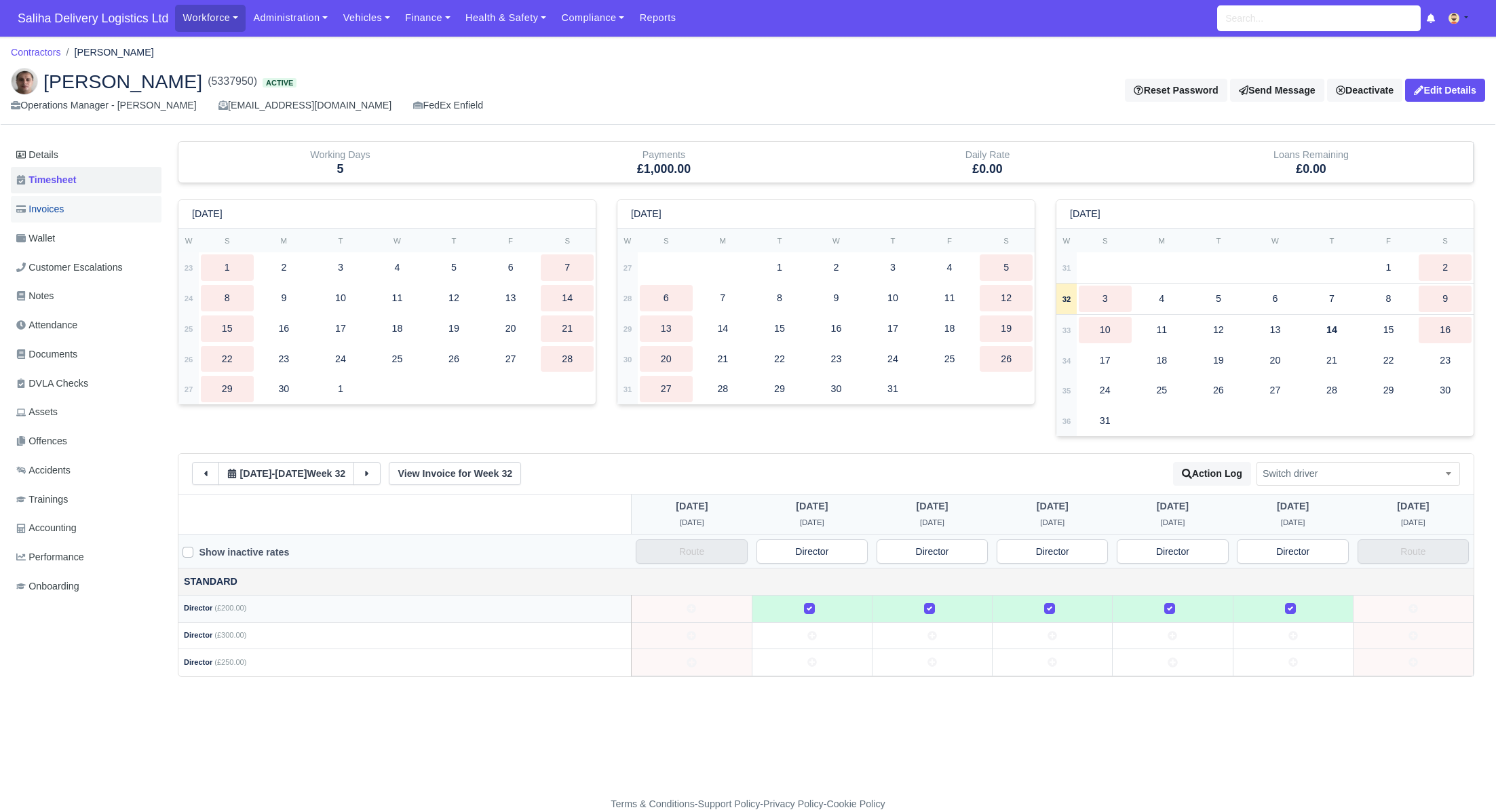
click at [86, 213] on link "Invoices" at bounding box center [85, 209] width 151 height 26
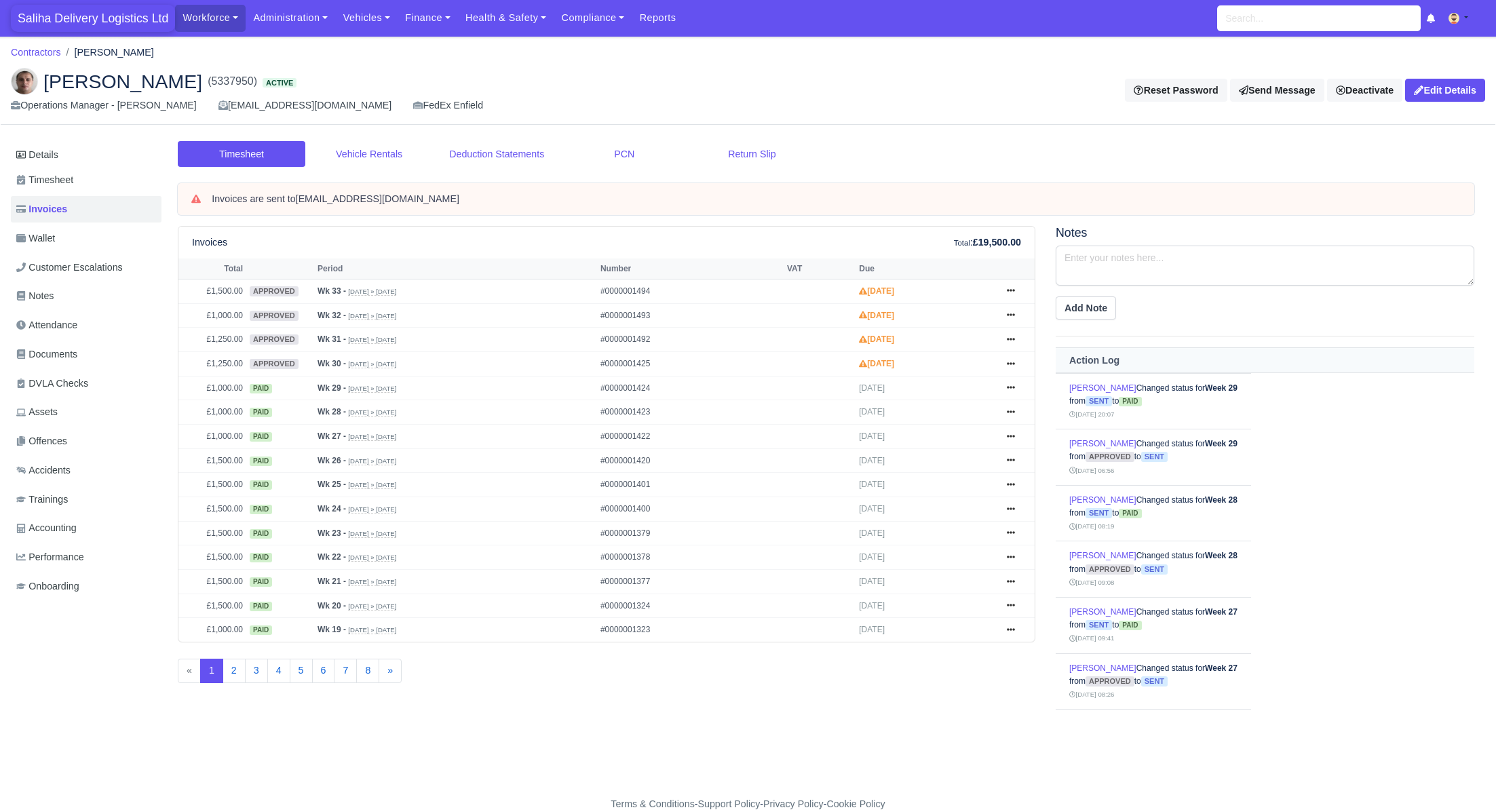
click at [88, 23] on span "Saliha Delivery Logistics Ltd" at bounding box center [92, 18] width 164 height 27
